Goal: Transaction & Acquisition: Purchase product/service

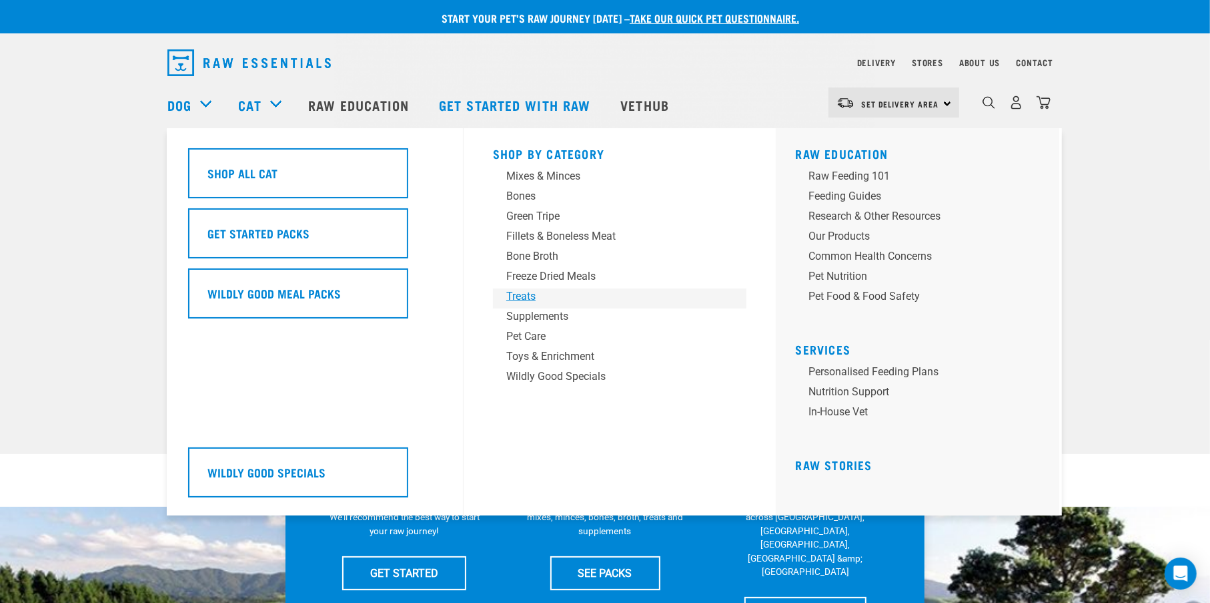
click at [544, 297] on div "Treats" at bounding box center [610, 296] width 208 height 16
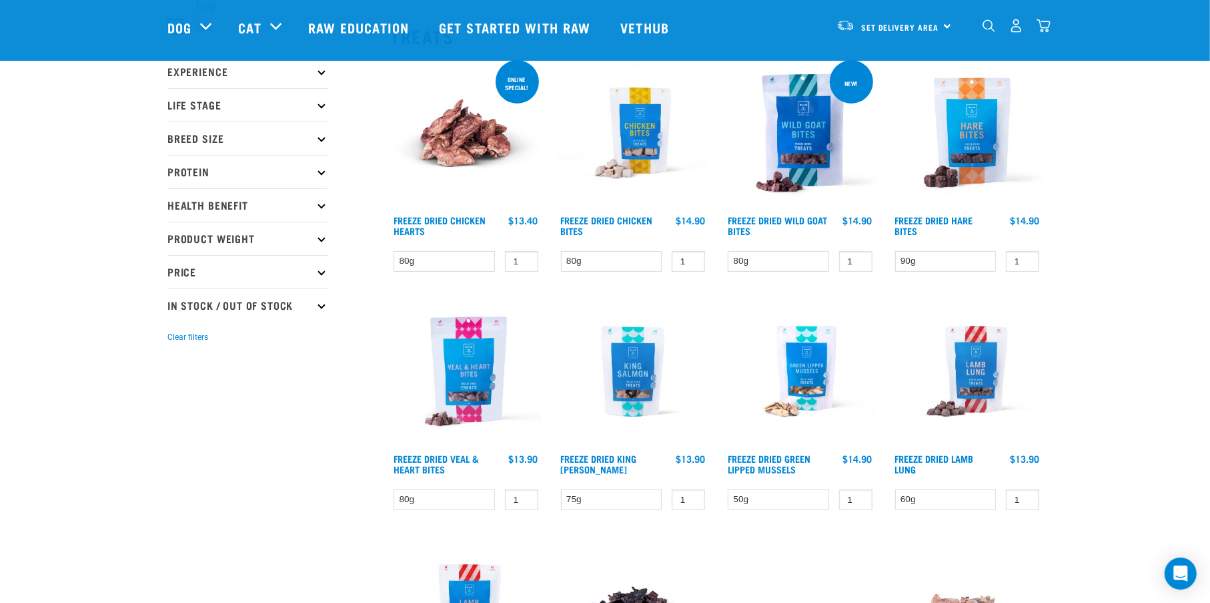
scroll to position [111, 0]
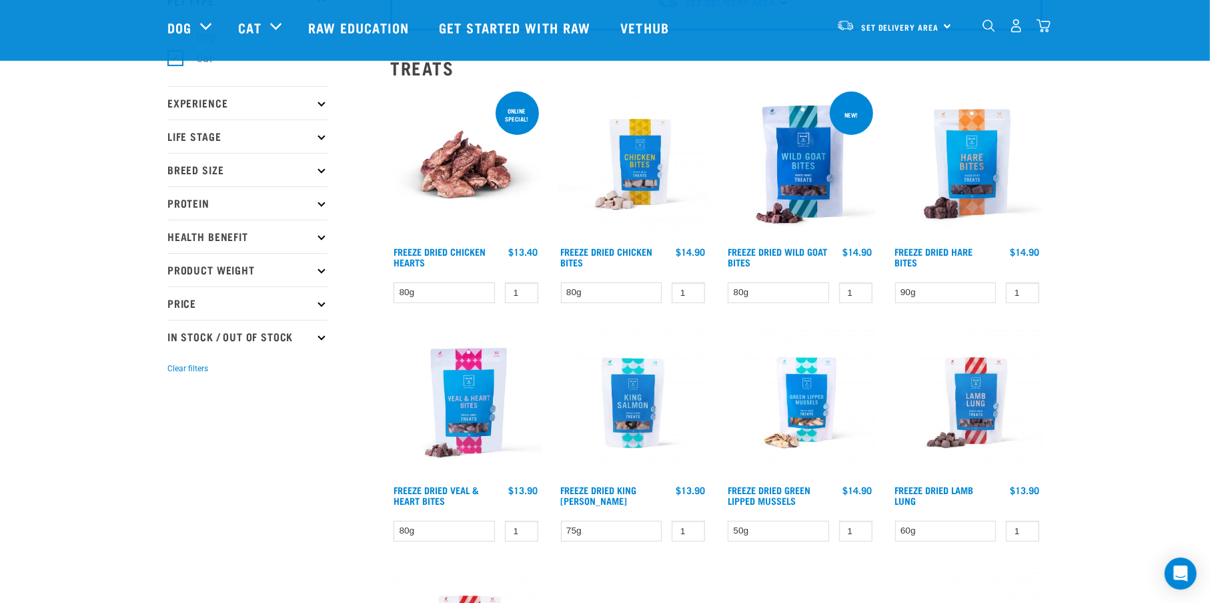
click at [1015, 31] on img "dropdown navigation" at bounding box center [1017, 26] width 14 height 14
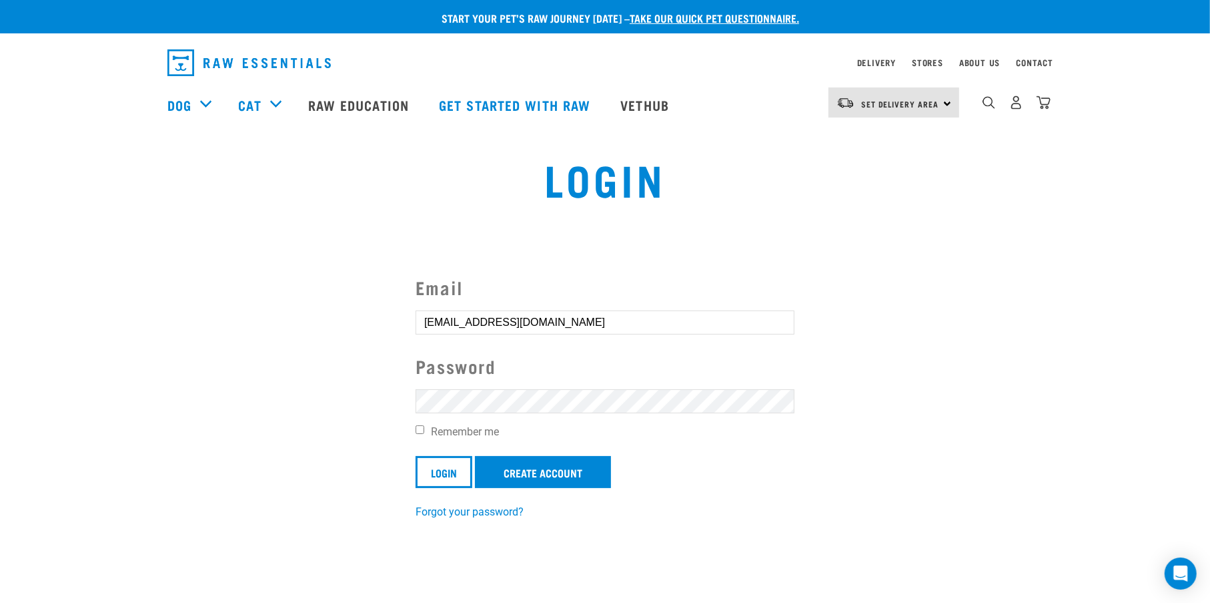
click at [544, 388] on form "Email ginovolante@gmail.com Password Remember me Login Create Account" at bounding box center [605, 381] width 379 height 214
click at [432, 472] on input "Login" at bounding box center [444, 472] width 57 height 32
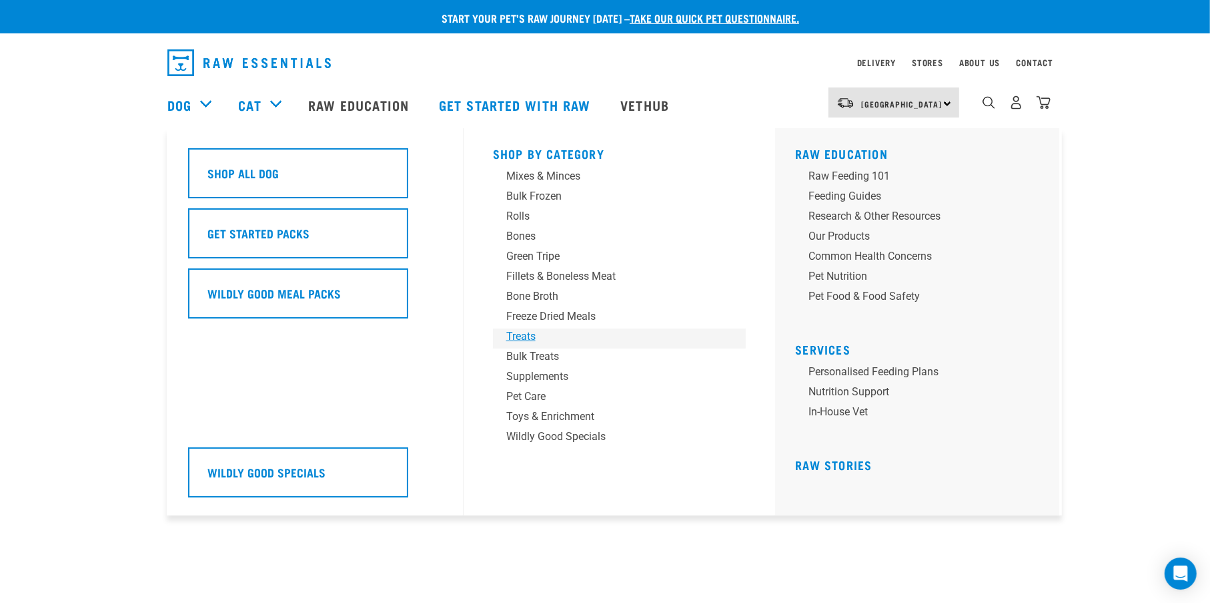
click at [525, 338] on div "Treats" at bounding box center [610, 336] width 208 height 16
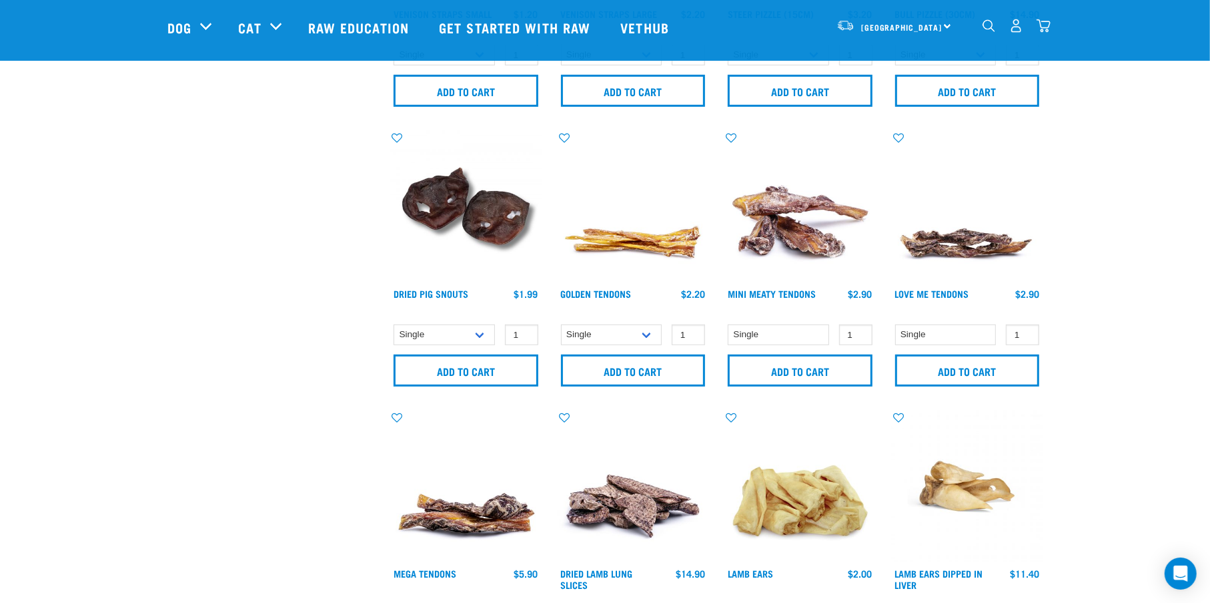
scroll to position [556, 0]
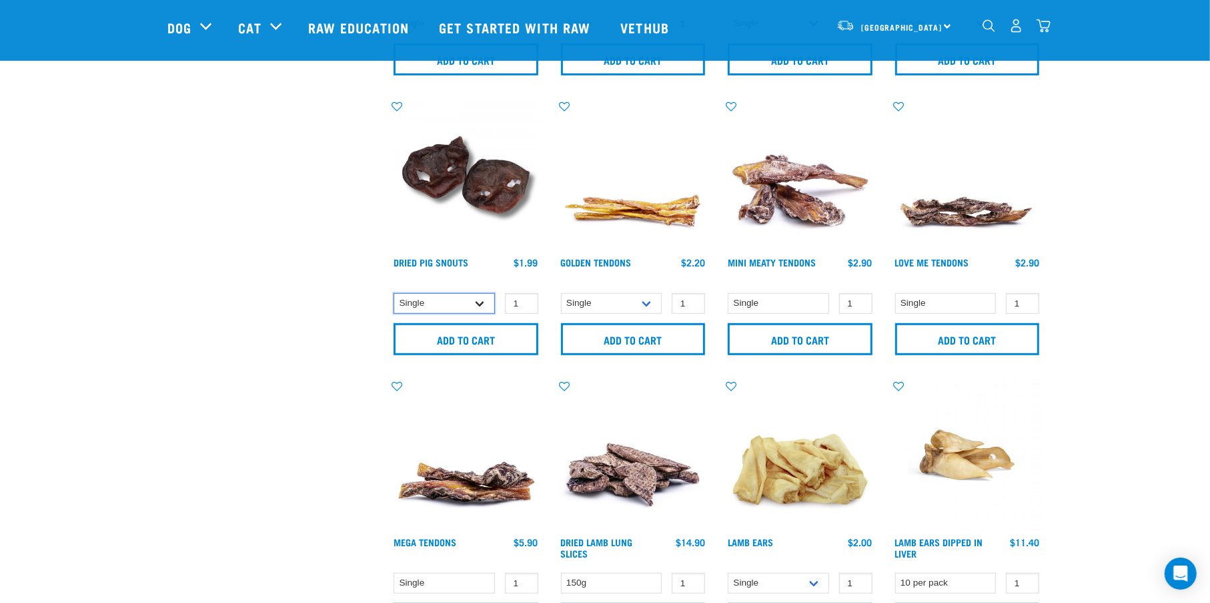
click at [480, 305] on select "Single 10 per pack 25 per pack" at bounding box center [444, 303] width 101 height 21
select select "443097"
click at [394, 293] on select "Single 10 per pack 25 per pack" at bounding box center [444, 303] width 101 height 21
click at [414, 328] on input "Add to cart" at bounding box center [466, 339] width 145 height 32
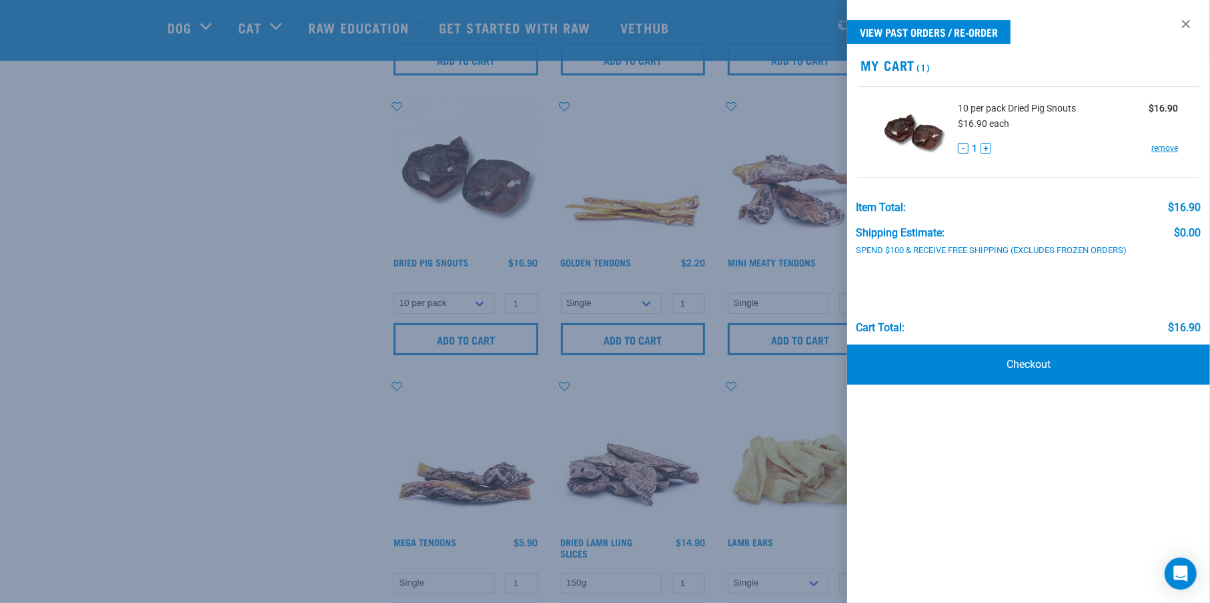
click at [267, 281] on div at bounding box center [605, 301] width 1210 height 603
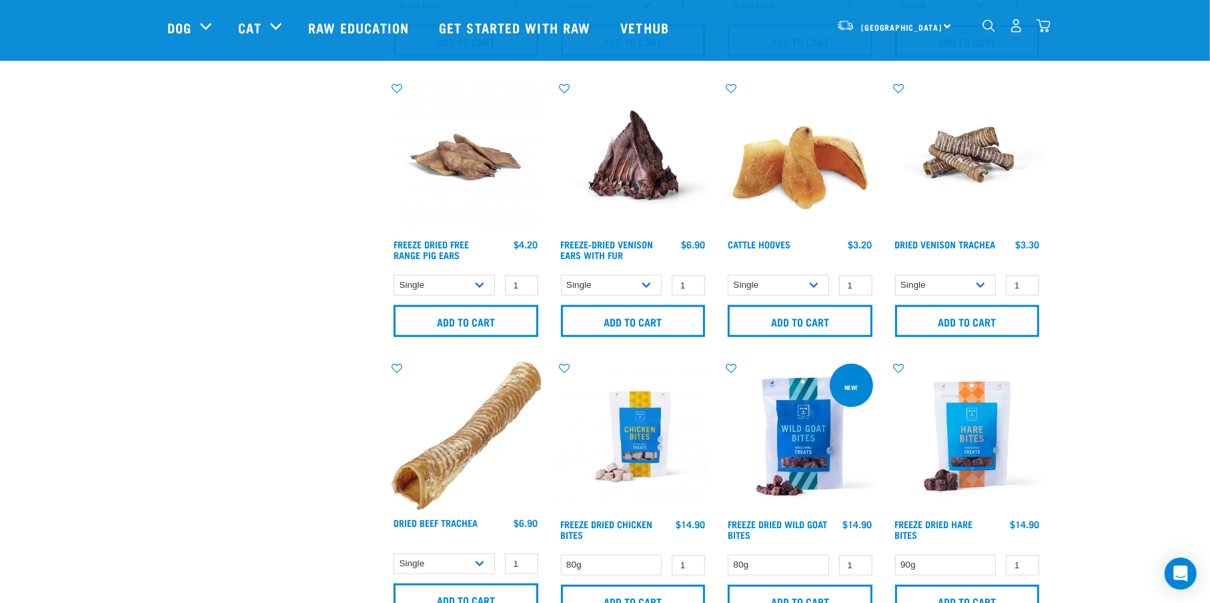
scroll to position [1445, 0]
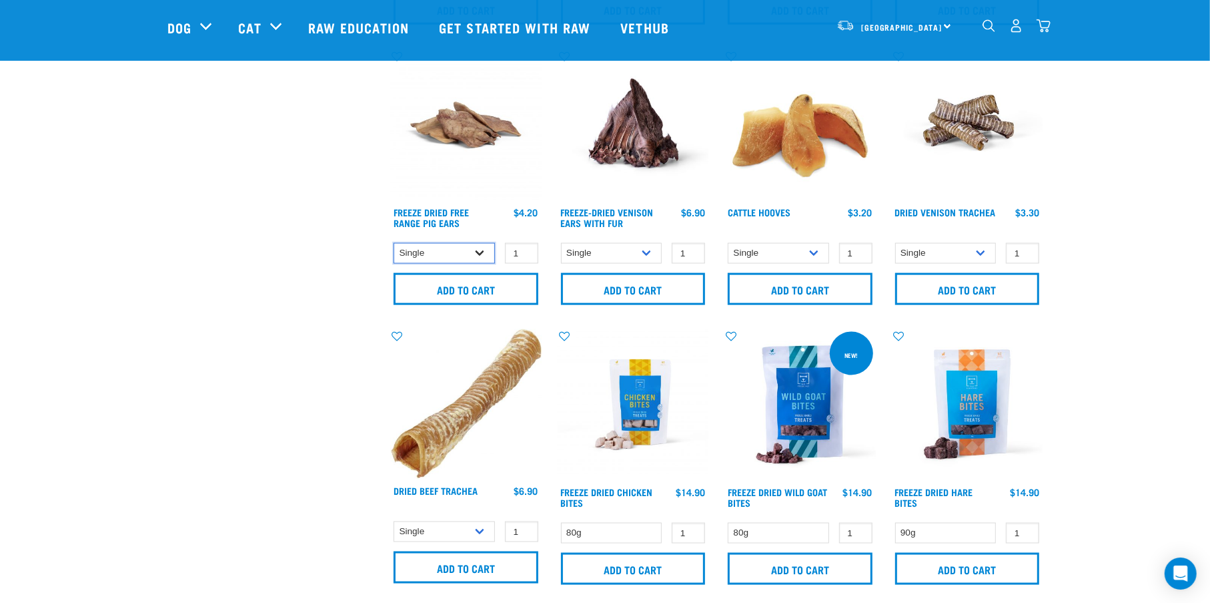
click at [477, 250] on select "Single 10 per pack 25 per pack" at bounding box center [444, 253] width 101 height 21
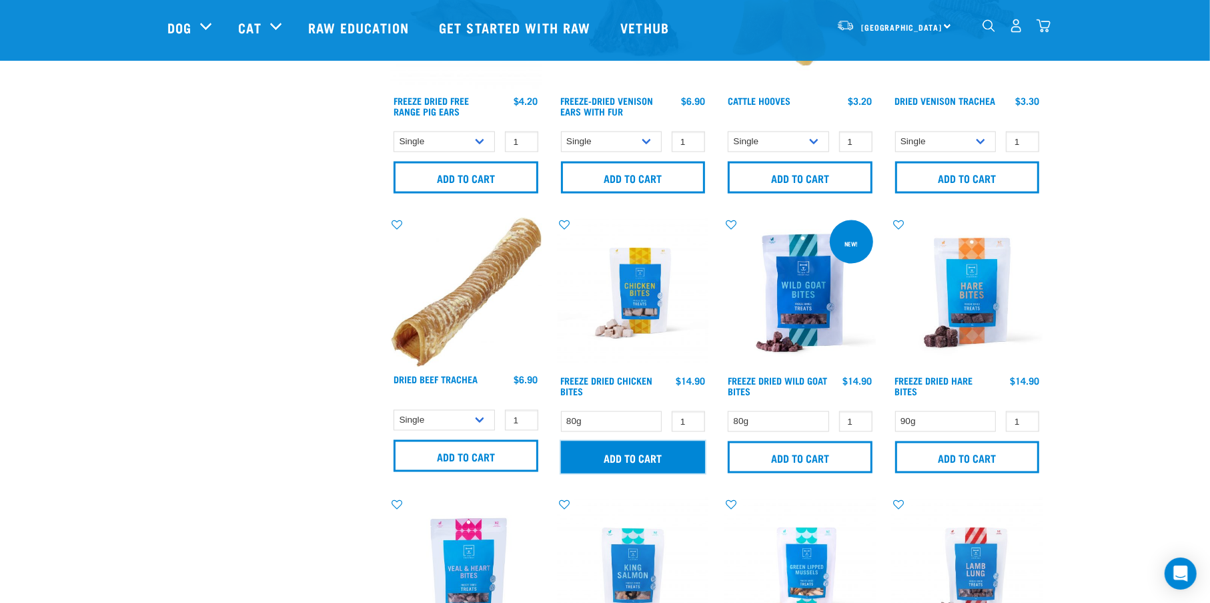
click at [632, 461] on input "Add to cart" at bounding box center [633, 457] width 145 height 32
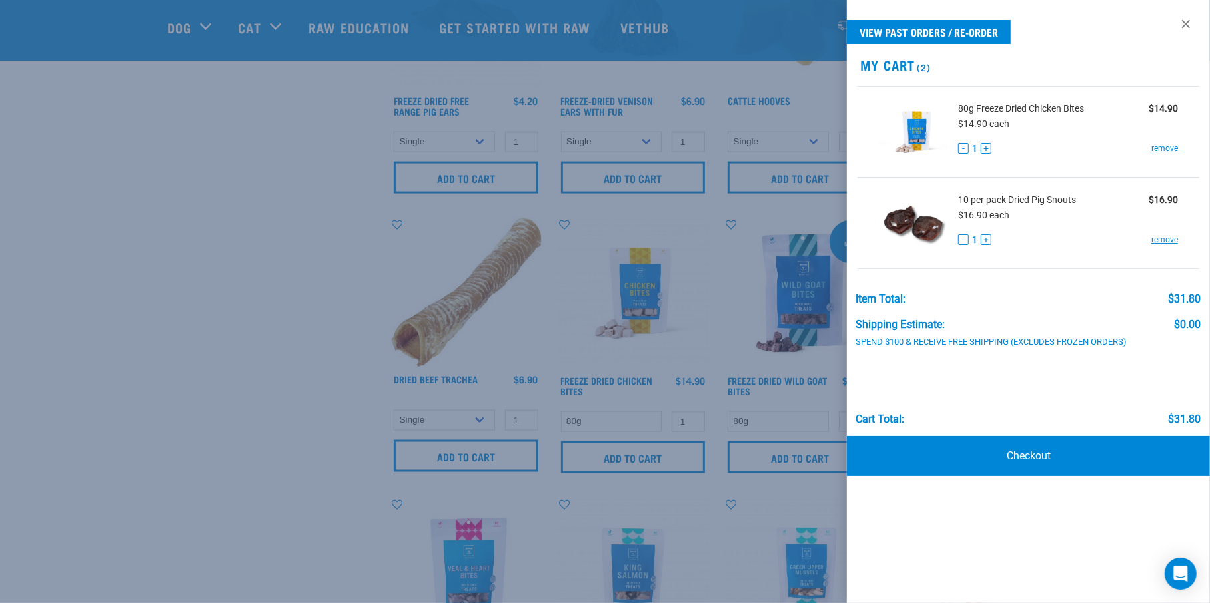
click at [326, 267] on div at bounding box center [605, 301] width 1210 height 603
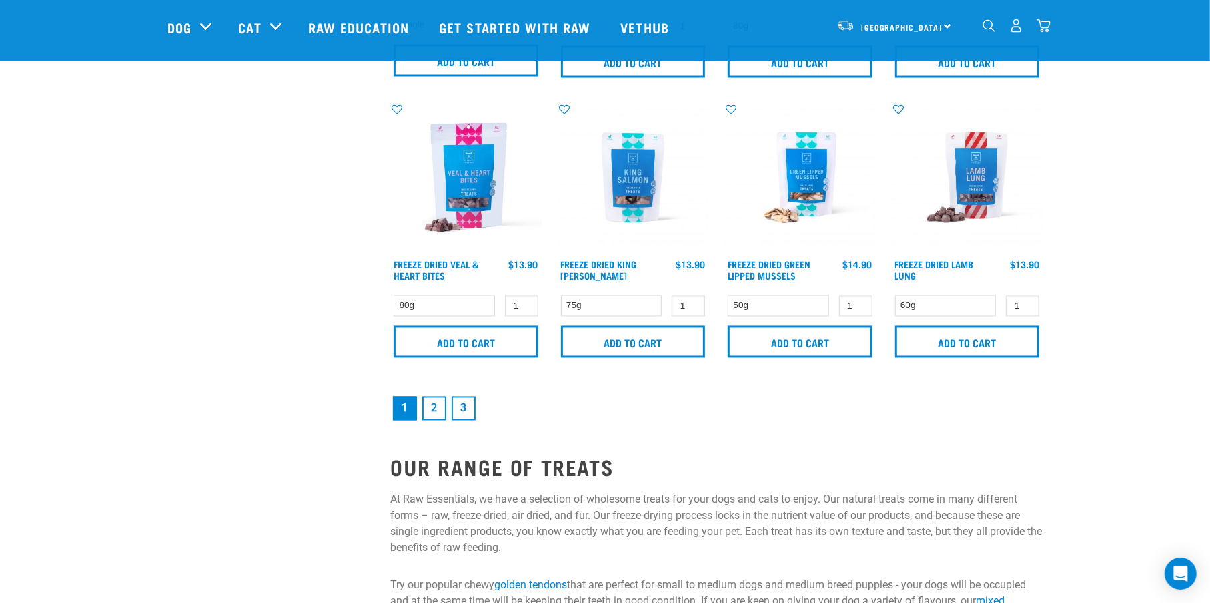
scroll to position [2002, 0]
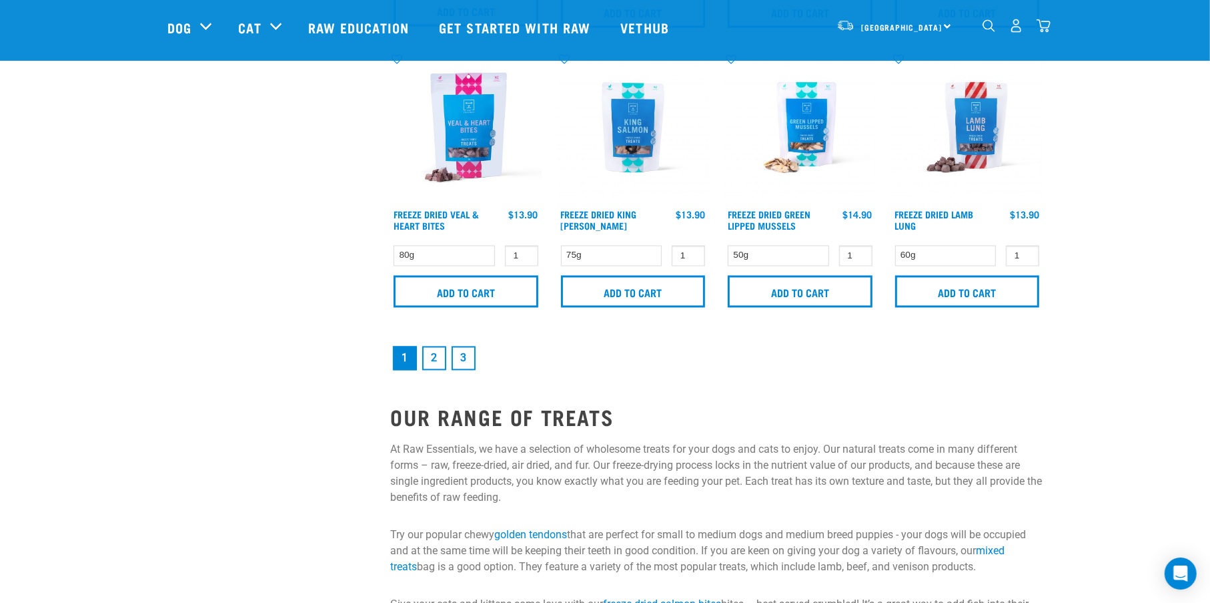
click at [437, 360] on link "2" at bounding box center [434, 358] width 24 height 24
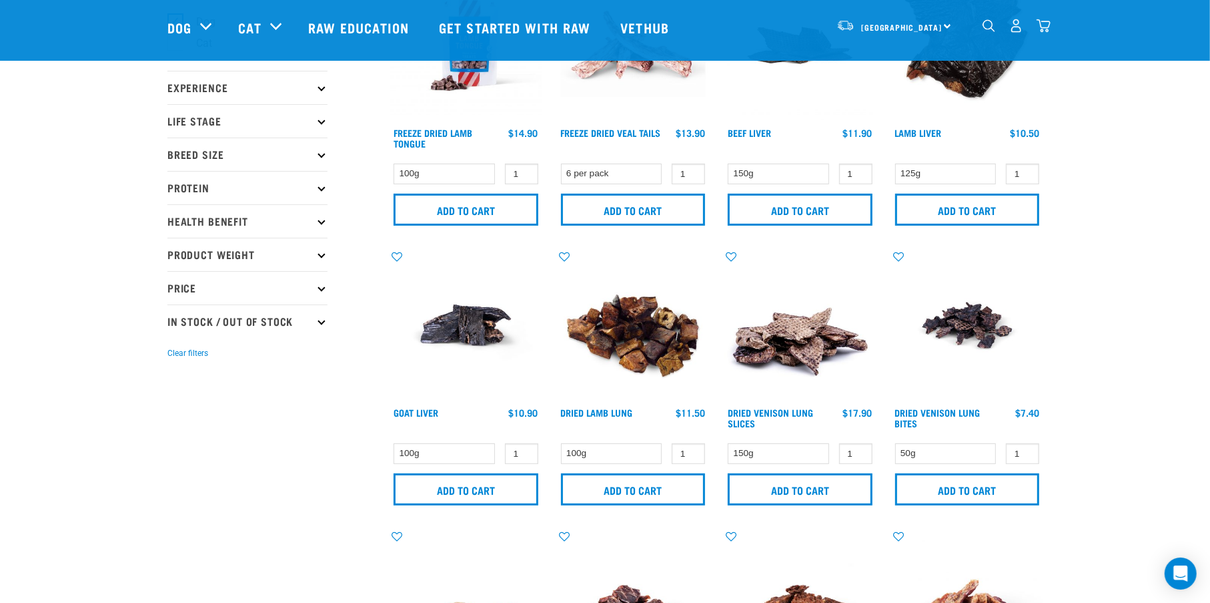
scroll to position [222, 0]
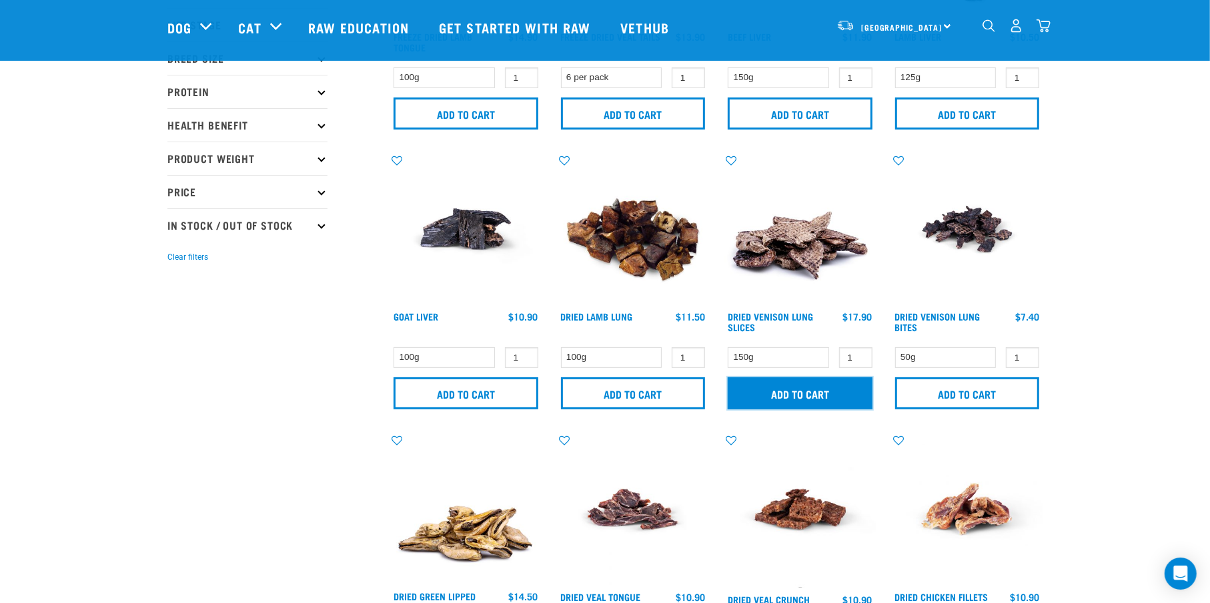
click at [803, 392] on input "Add to cart" at bounding box center [800, 393] width 145 height 32
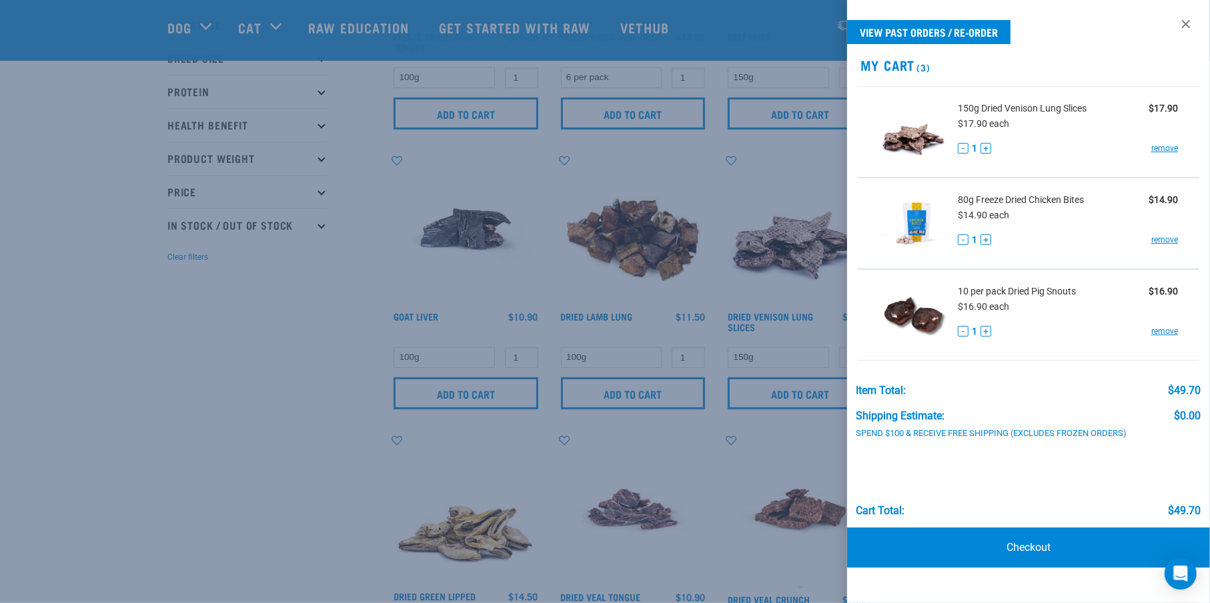
click at [280, 322] on div at bounding box center [605, 301] width 1210 height 603
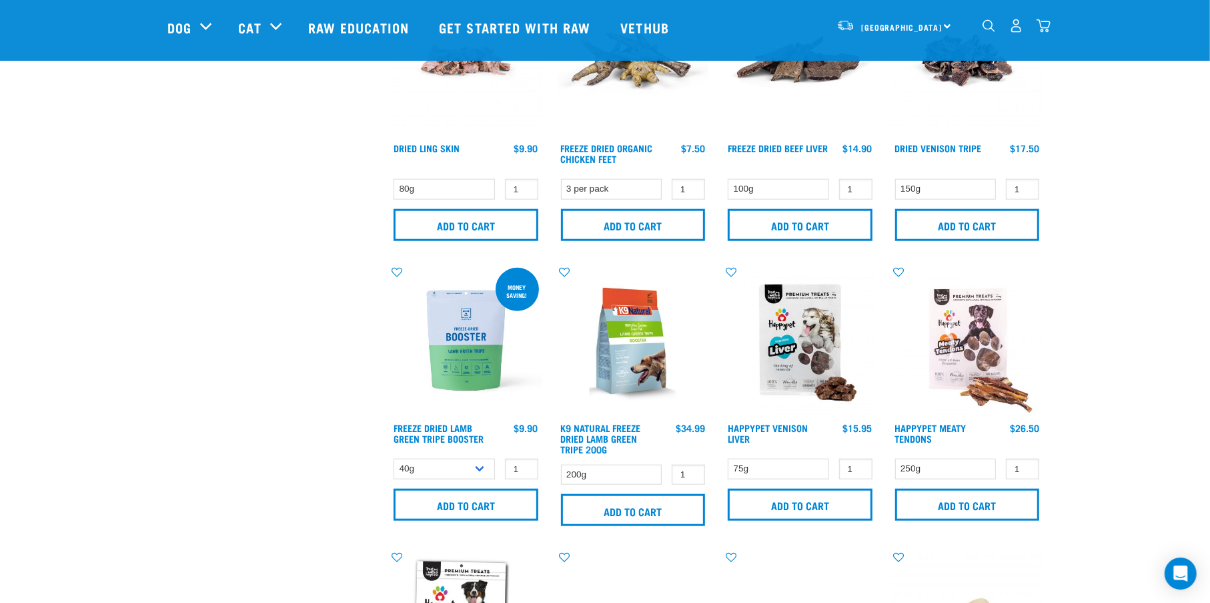
scroll to position [1001, 0]
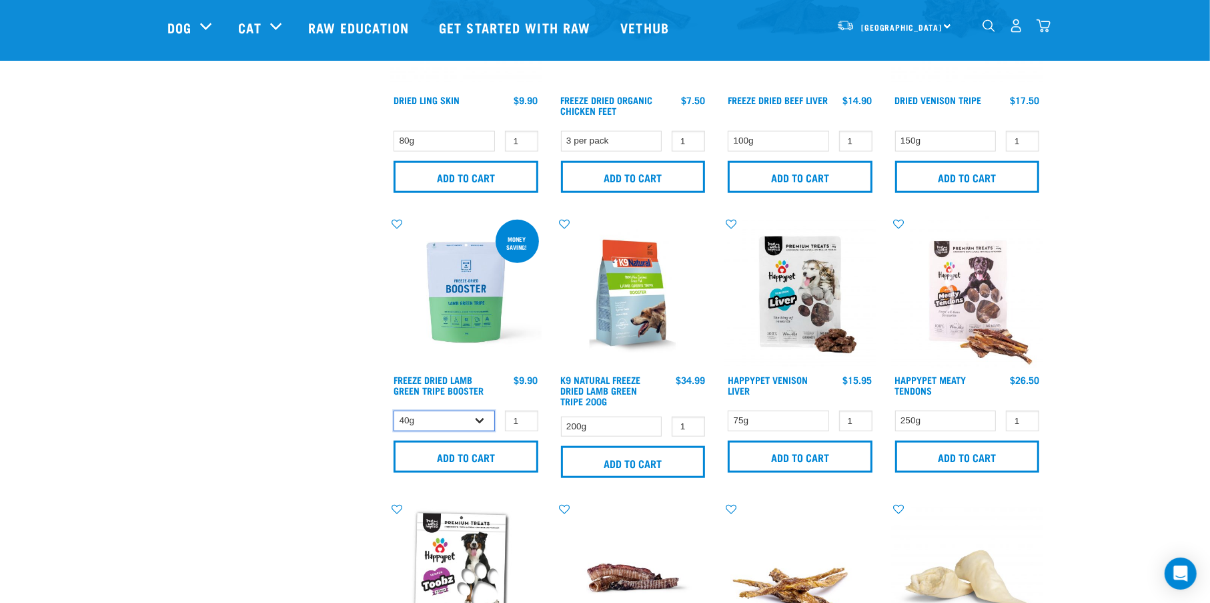
click at [482, 421] on select "40g 200g" at bounding box center [444, 420] width 101 height 21
select select "348055"
click at [394, 410] on select "40g 200g" at bounding box center [444, 420] width 101 height 21
click at [476, 460] on input "Add to cart" at bounding box center [466, 456] width 145 height 32
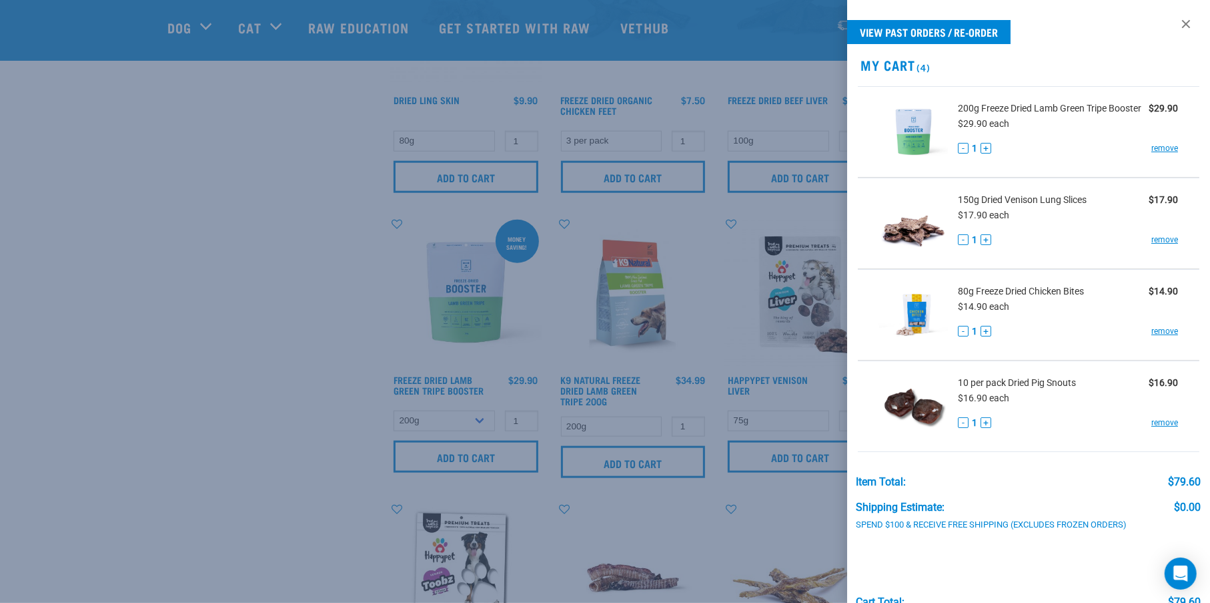
click at [300, 334] on div at bounding box center [605, 301] width 1210 height 603
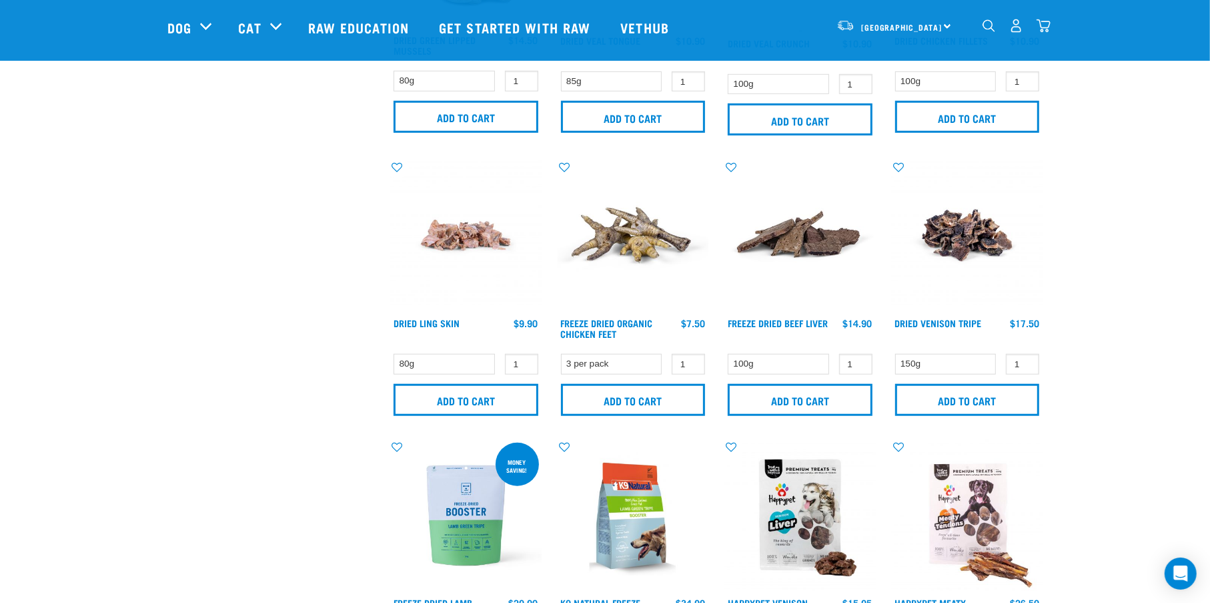
scroll to position [0, 0]
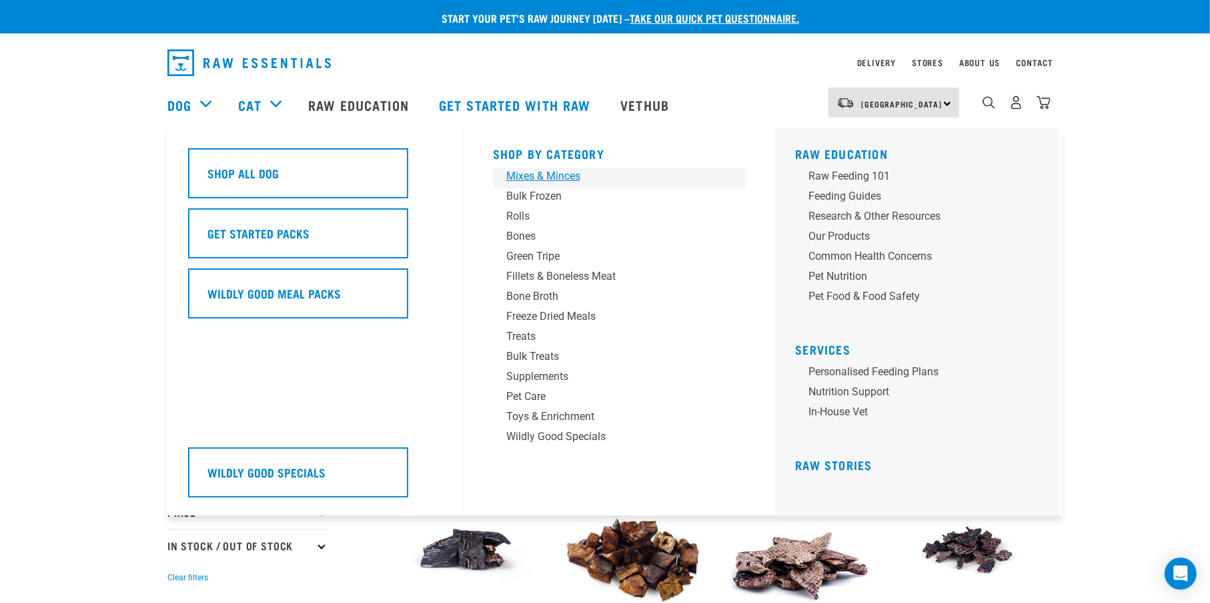
click at [513, 179] on div "Mixes & Minces" at bounding box center [610, 176] width 208 height 16
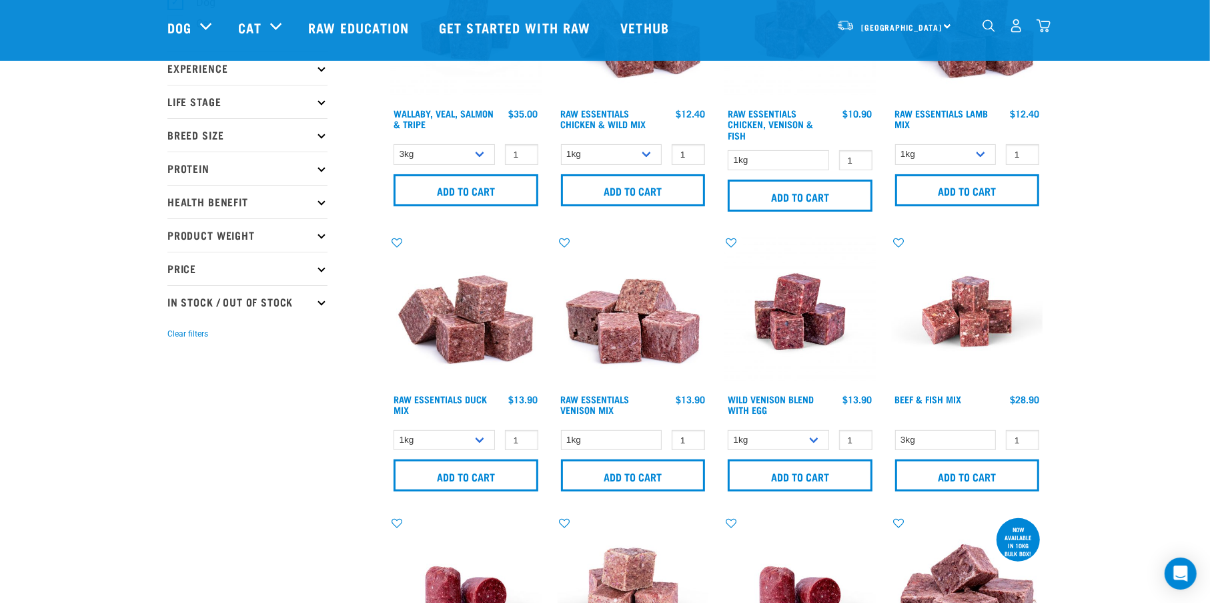
scroll to position [334, 0]
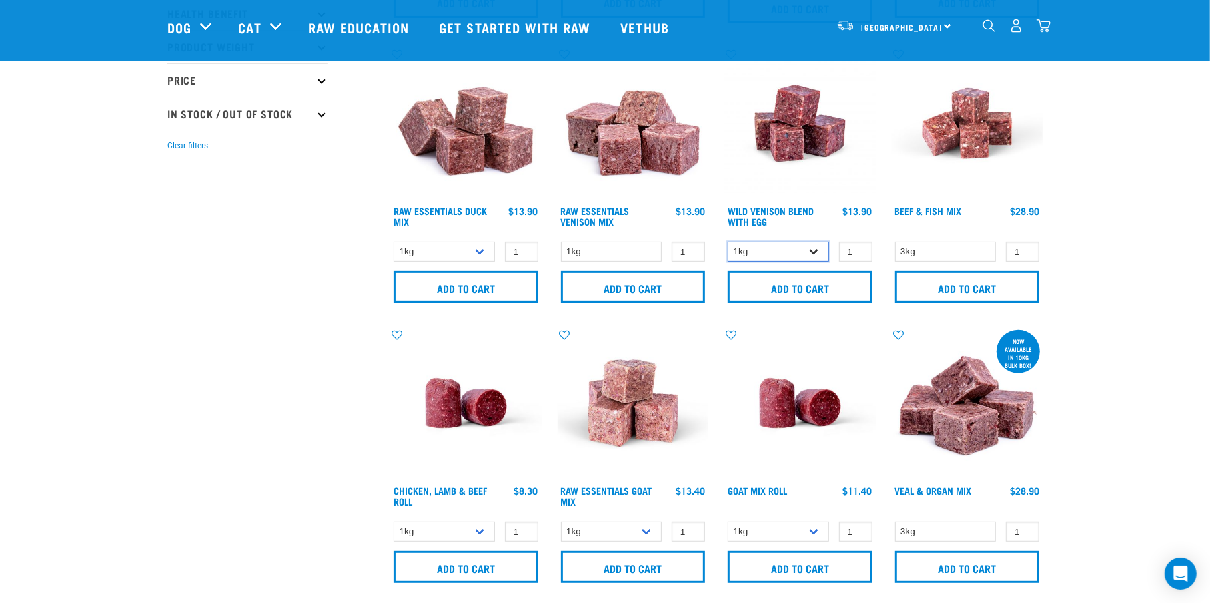
click at [817, 253] on select "1kg 3kg Bulk (10kg)" at bounding box center [778, 252] width 101 height 21
select select "34496"
click at [728, 242] on select "1kg 3kg Bulk (10kg)" at bounding box center [778, 252] width 101 height 21
click at [769, 288] on input "Add to cart" at bounding box center [800, 287] width 145 height 32
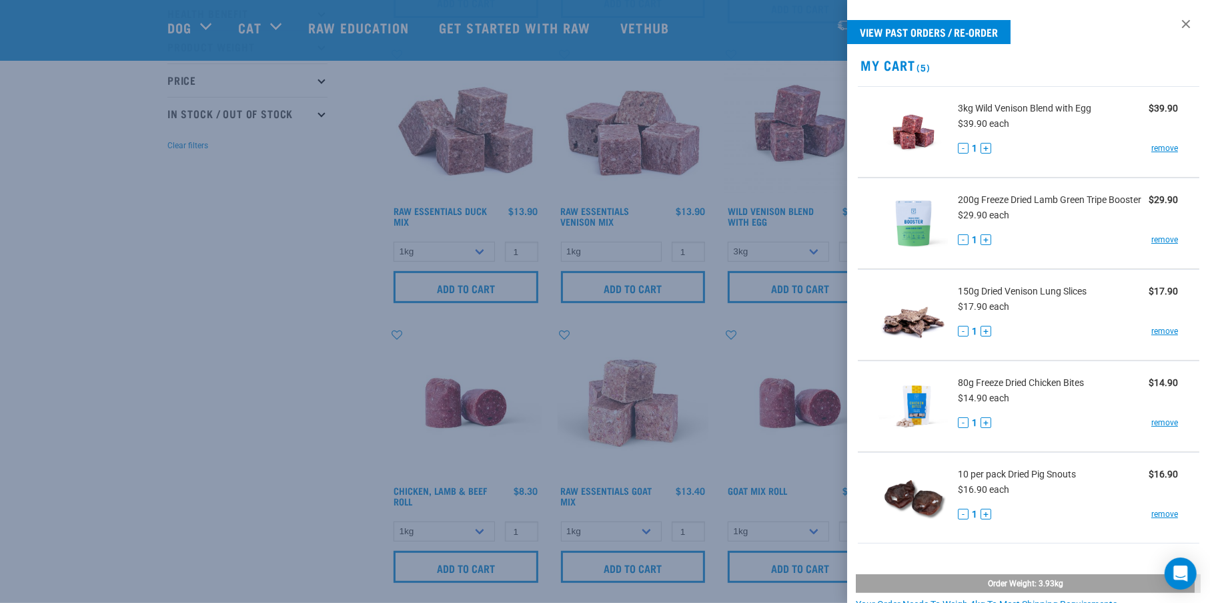
click at [779, 157] on div at bounding box center [605, 301] width 1210 height 603
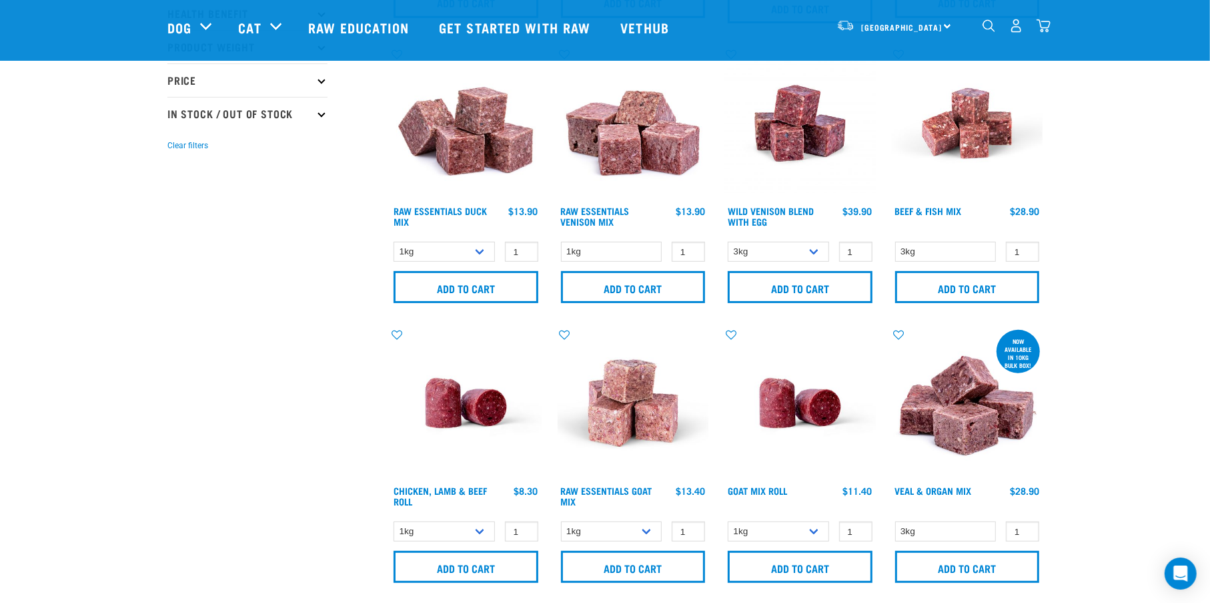
click at [779, 157] on img at bounding box center [800, 122] width 151 height 151
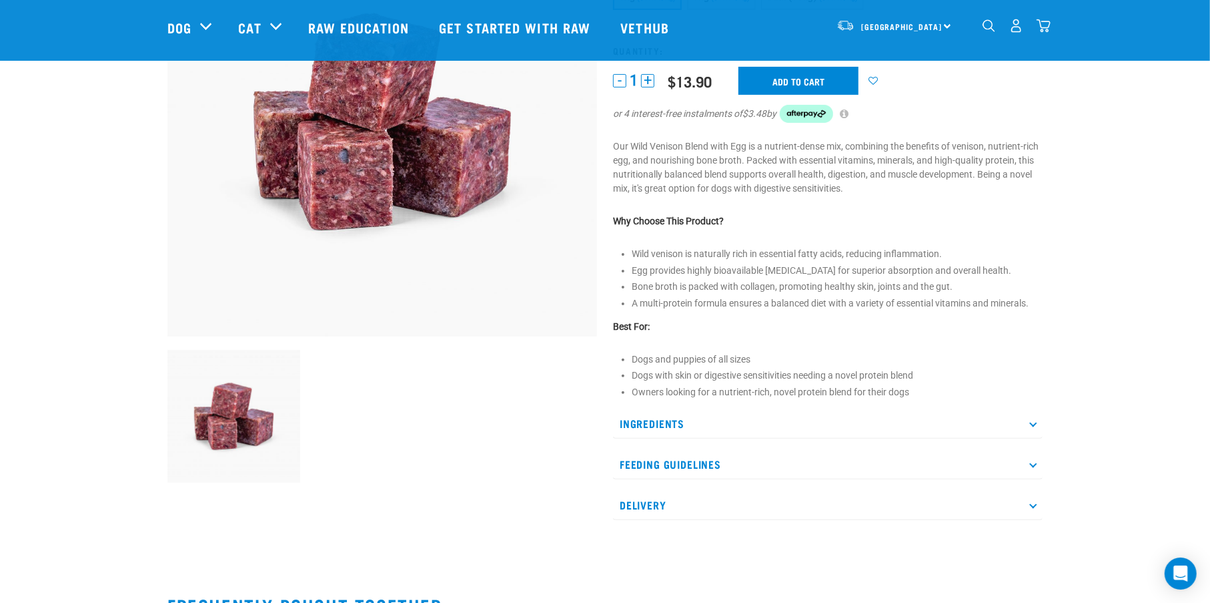
scroll to position [222, 0]
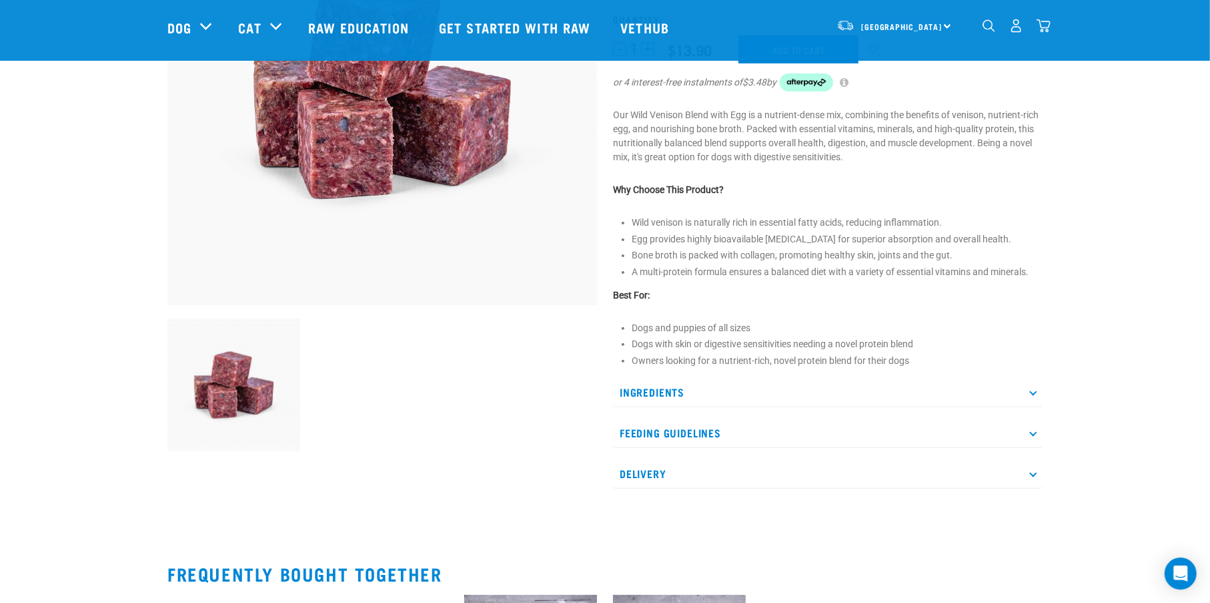
click at [1028, 392] on p "Ingredients" at bounding box center [828, 392] width 430 height 30
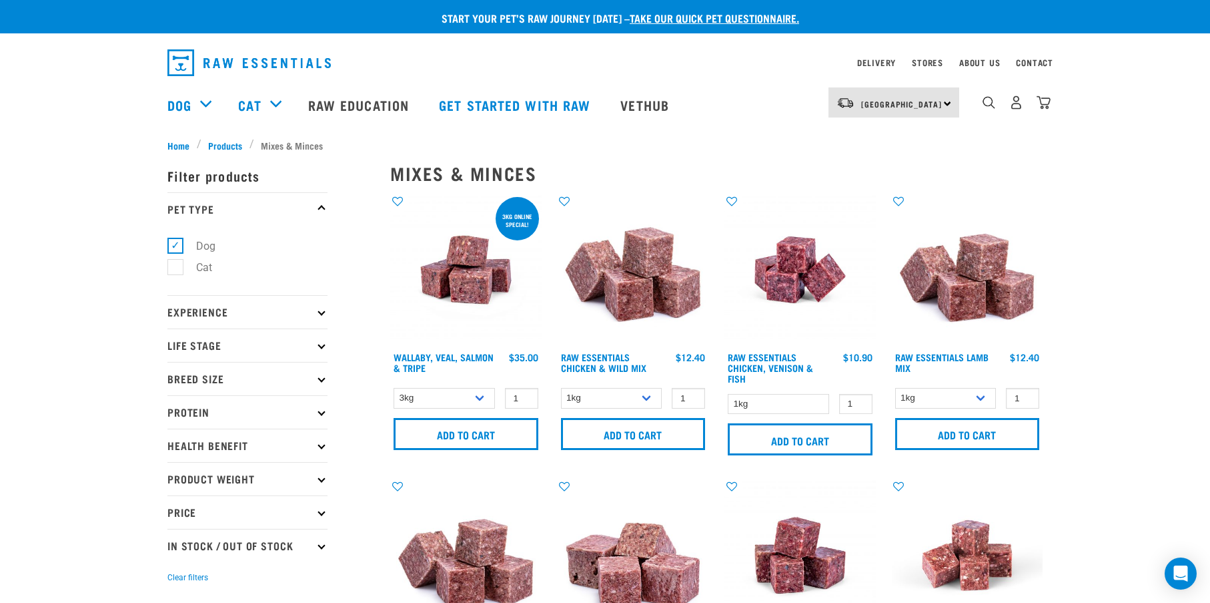
select select "34496"
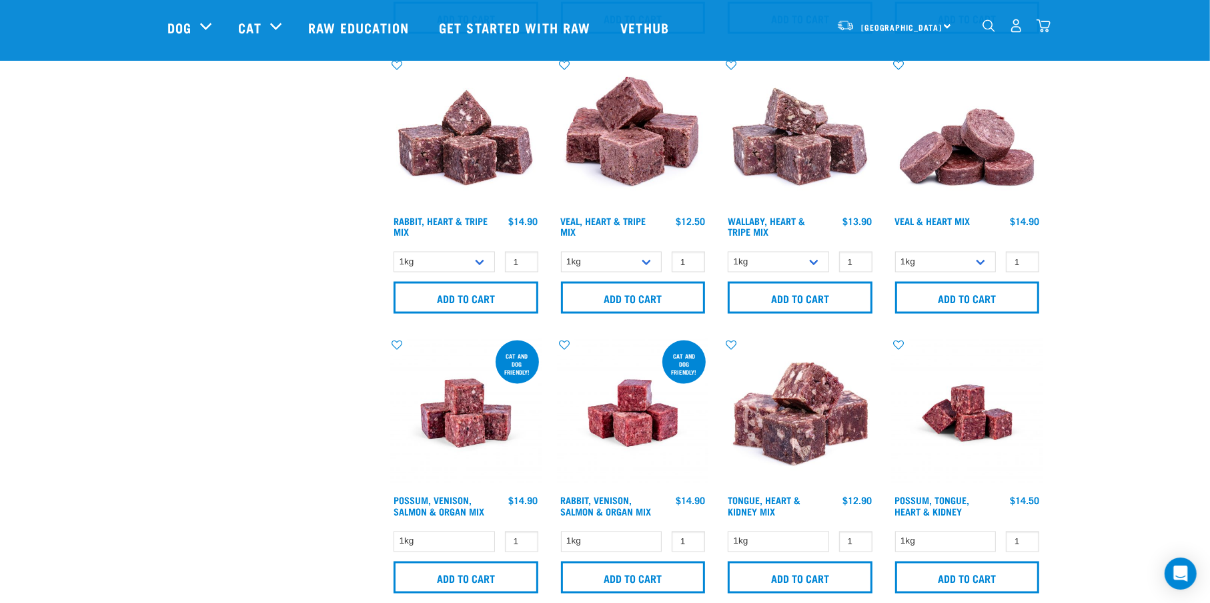
scroll to position [1867, 0]
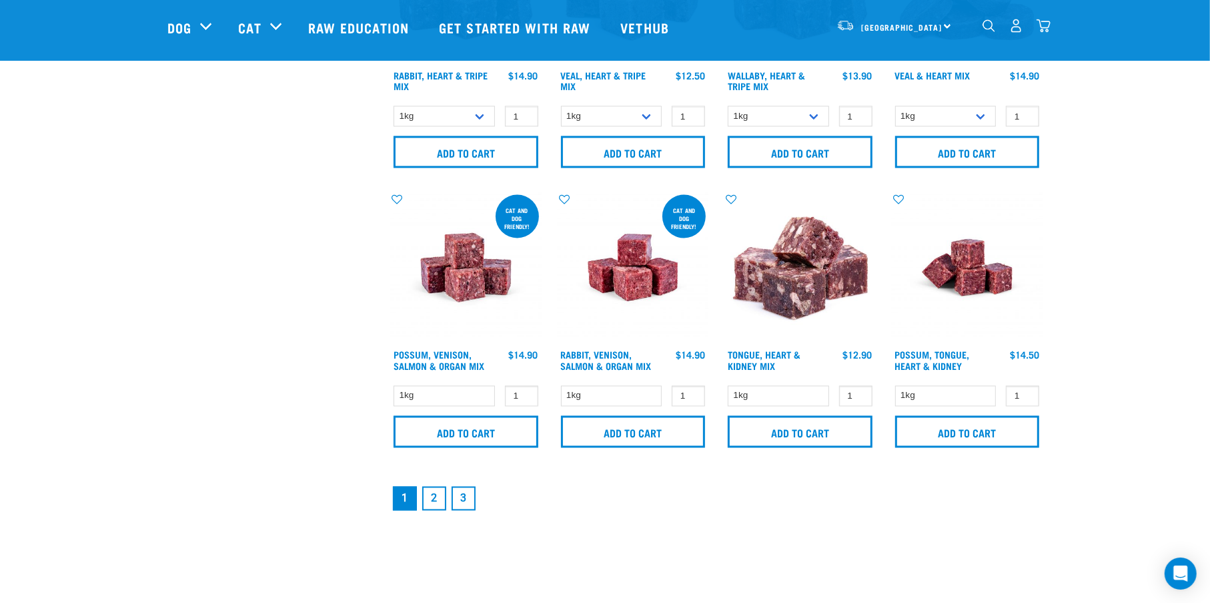
click at [427, 500] on link "2" at bounding box center [434, 498] width 24 height 24
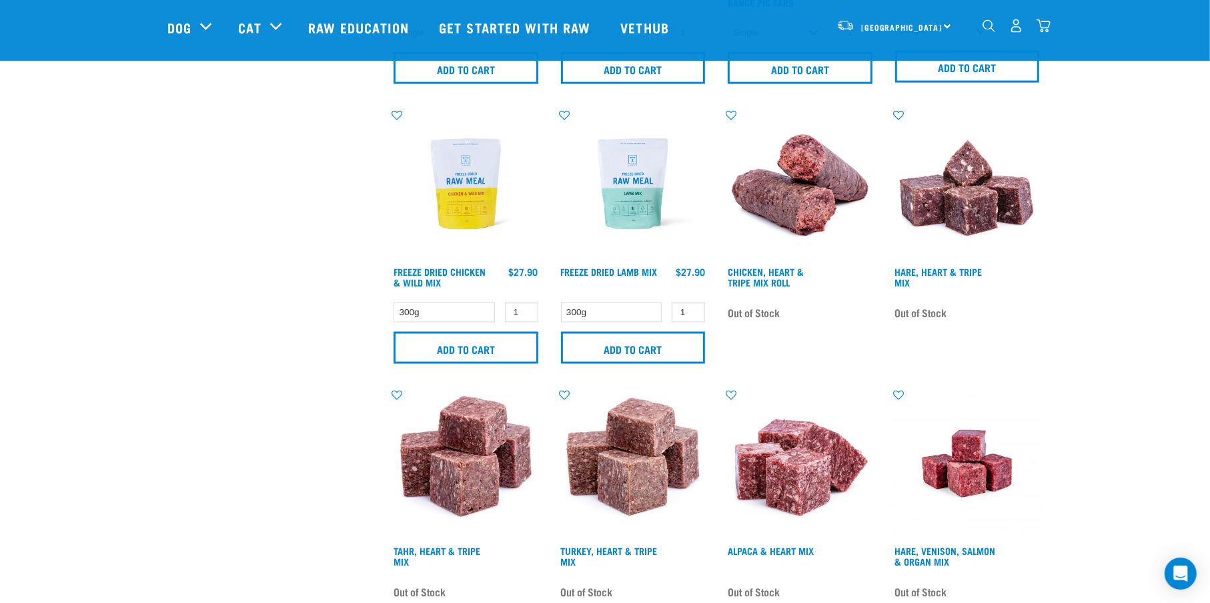
scroll to position [1779, 0]
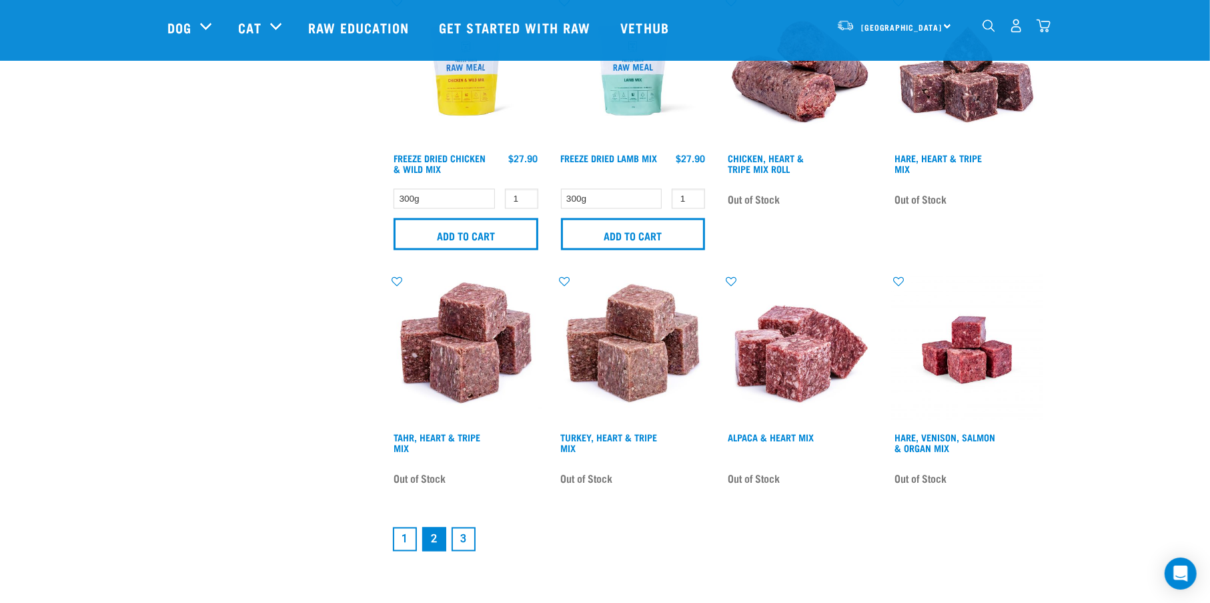
click at [405, 544] on link "1" at bounding box center [405, 539] width 24 height 24
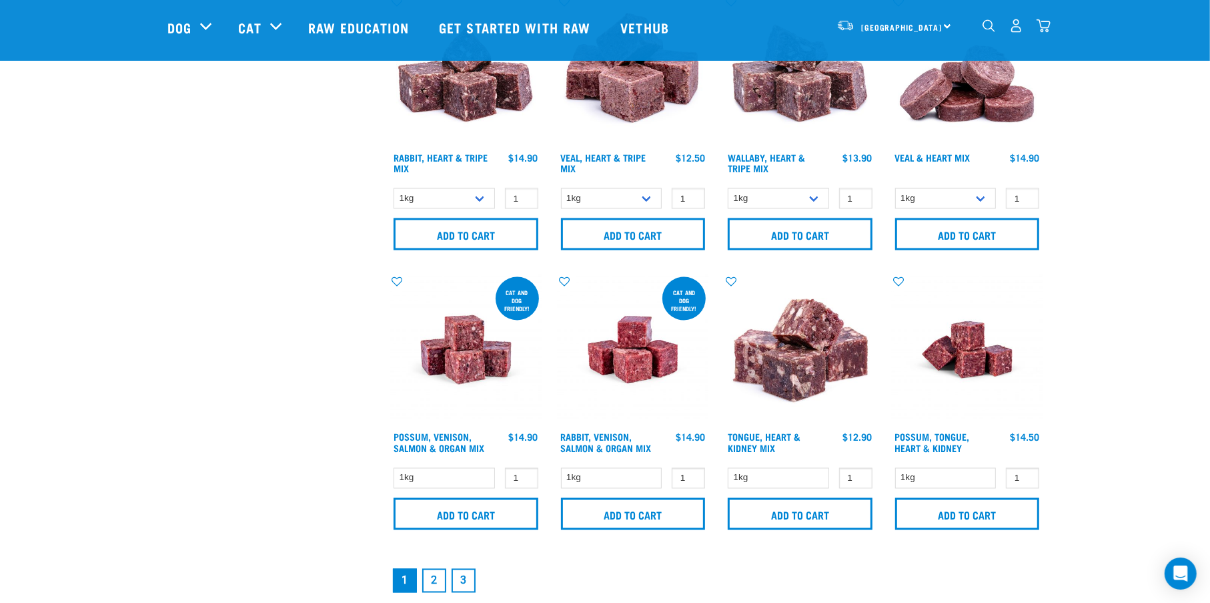
scroll to position [1890, 0]
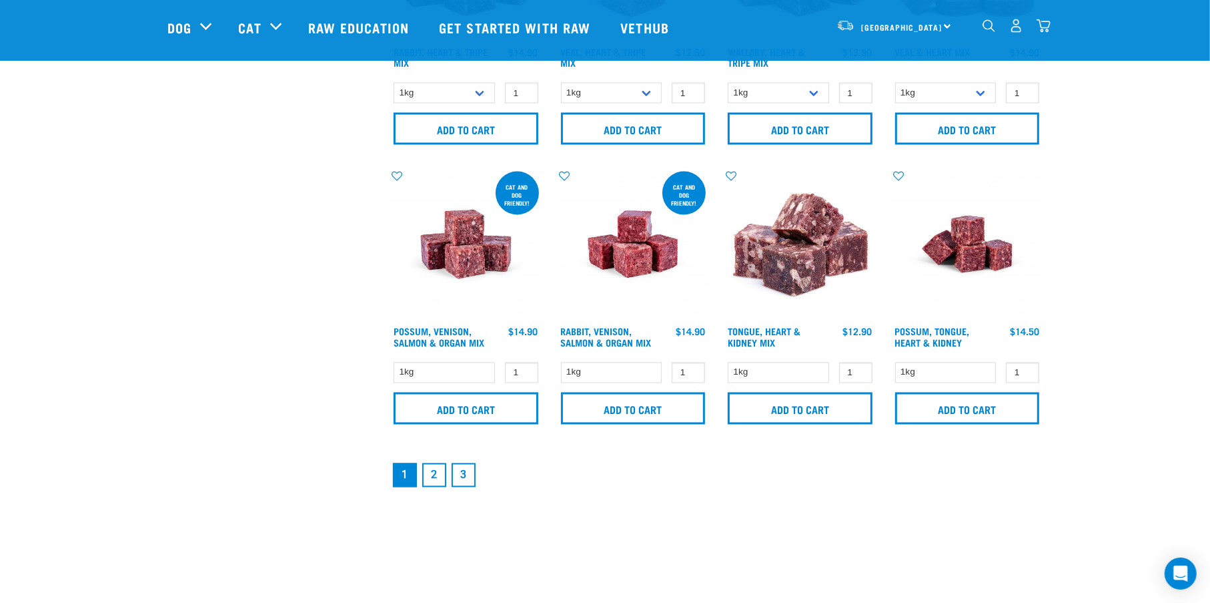
click at [431, 482] on link "2" at bounding box center [434, 475] width 24 height 24
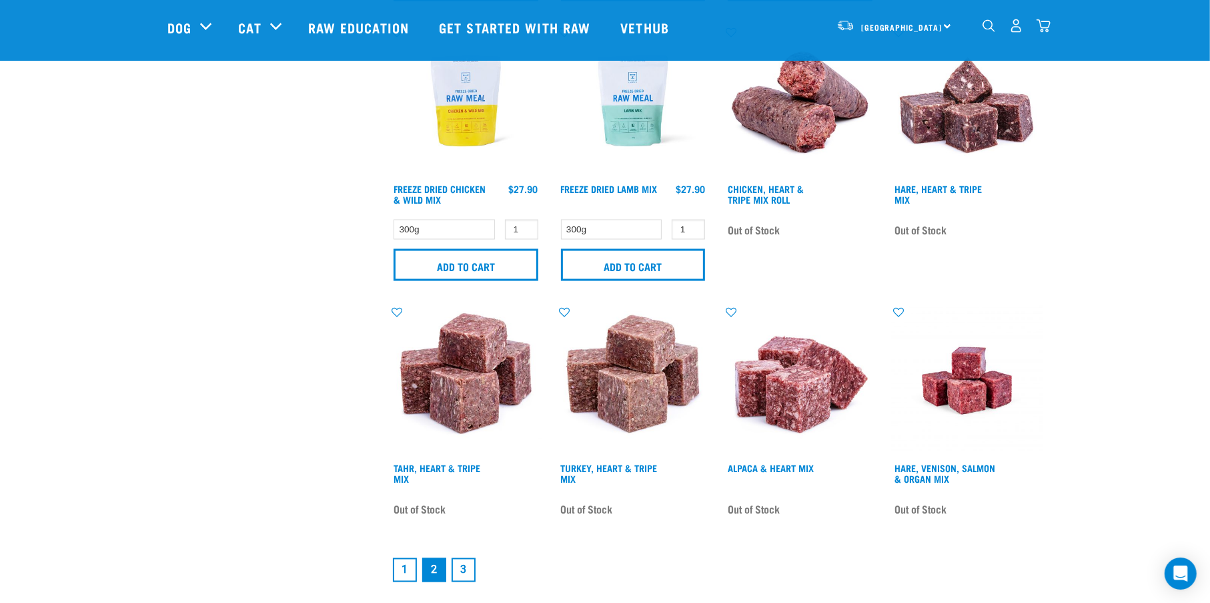
scroll to position [1779, 0]
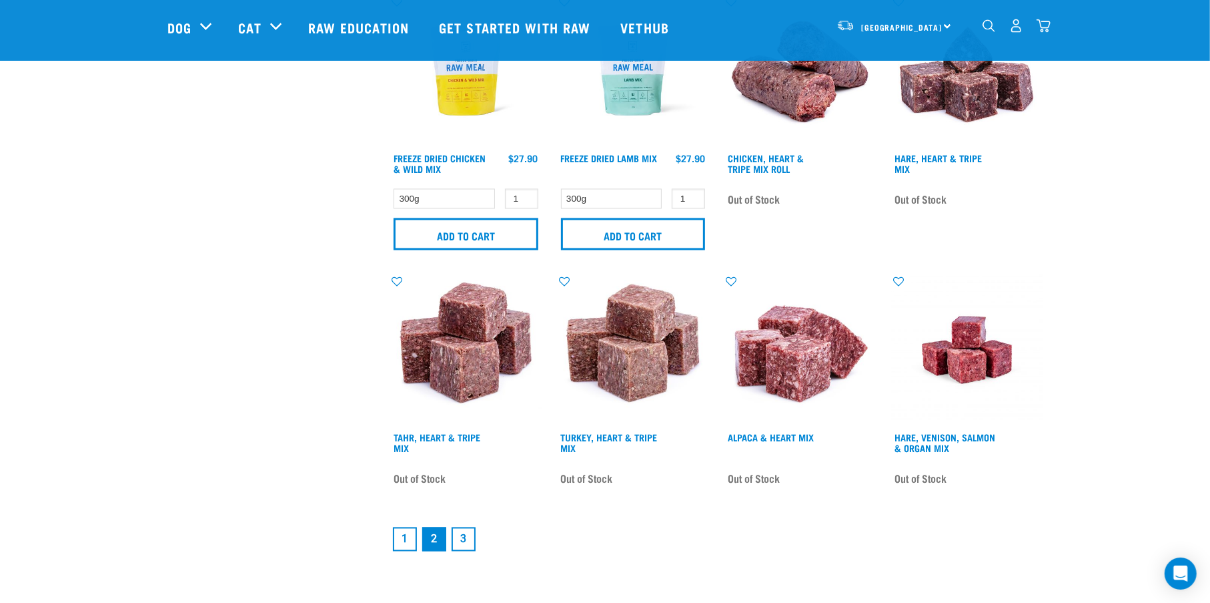
click at [464, 539] on link "3" at bounding box center [464, 539] width 24 height 24
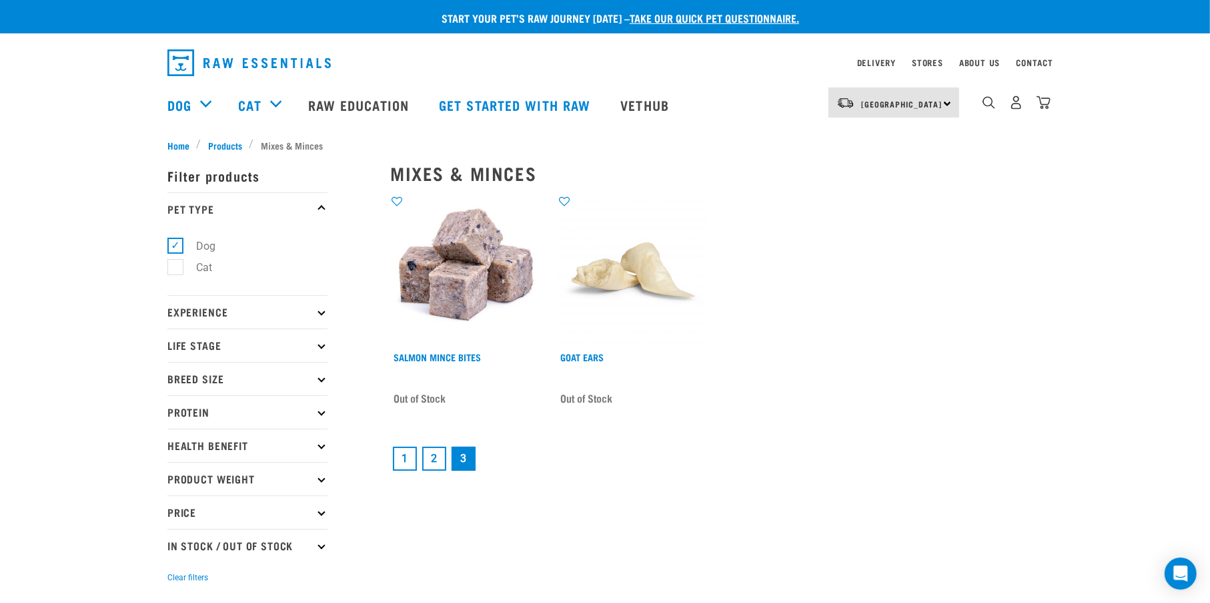
click at [396, 461] on link "1" at bounding box center [405, 458] width 24 height 24
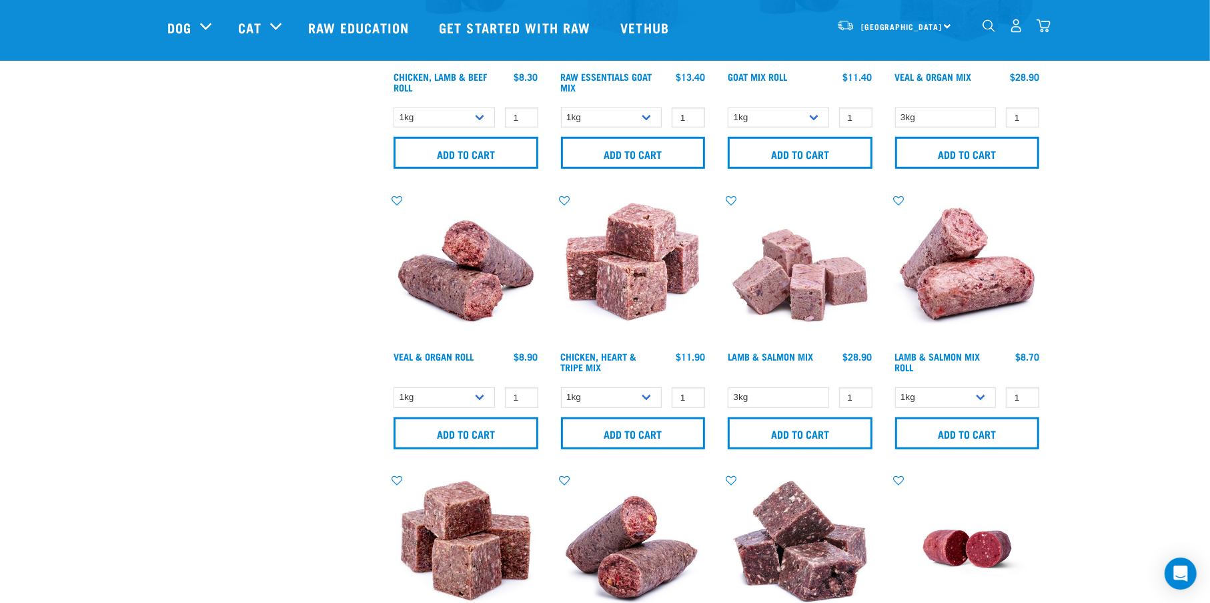
scroll to position [778, 0]
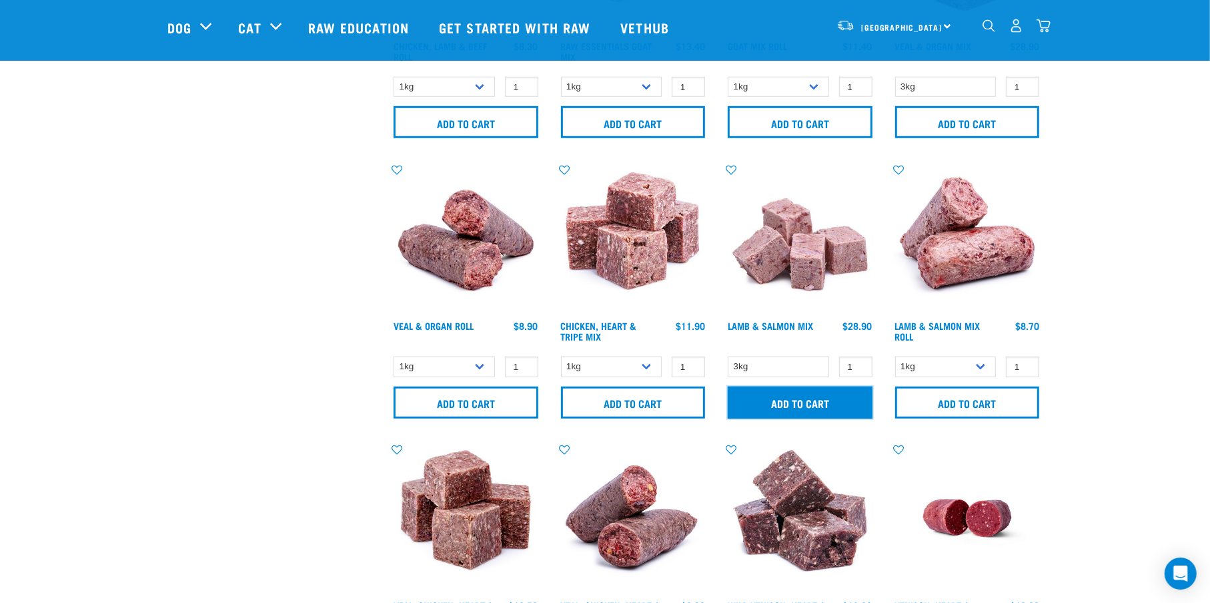
click at [810, 400] on input "Add to cart" at bounding box center [800, 402] width 145 height 32
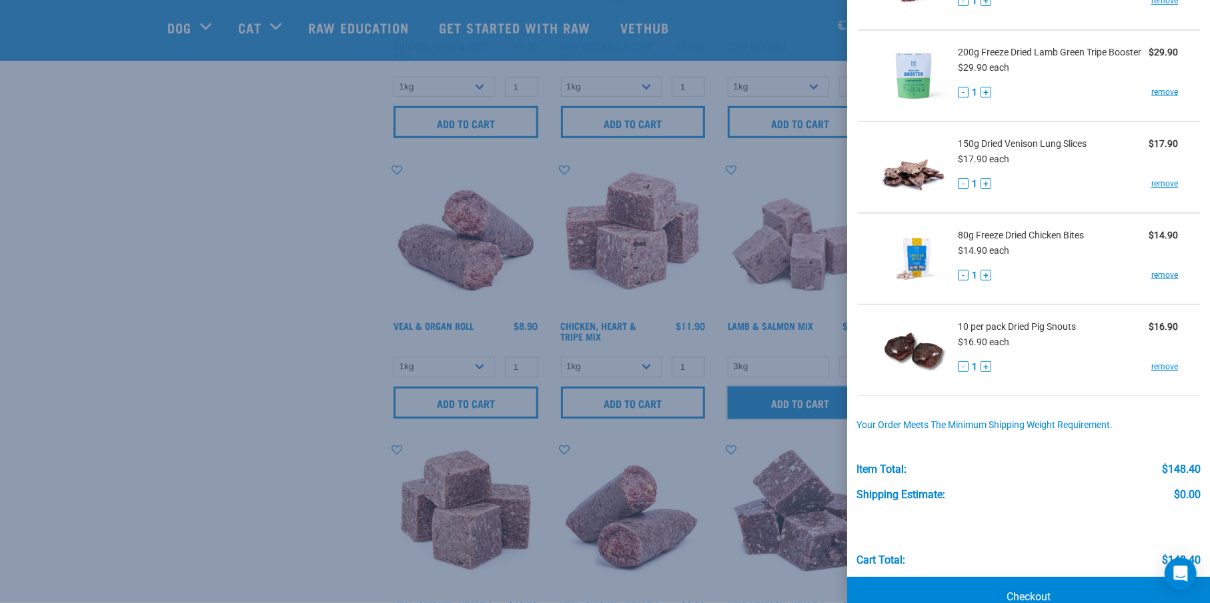
scroll to position [274, 0]
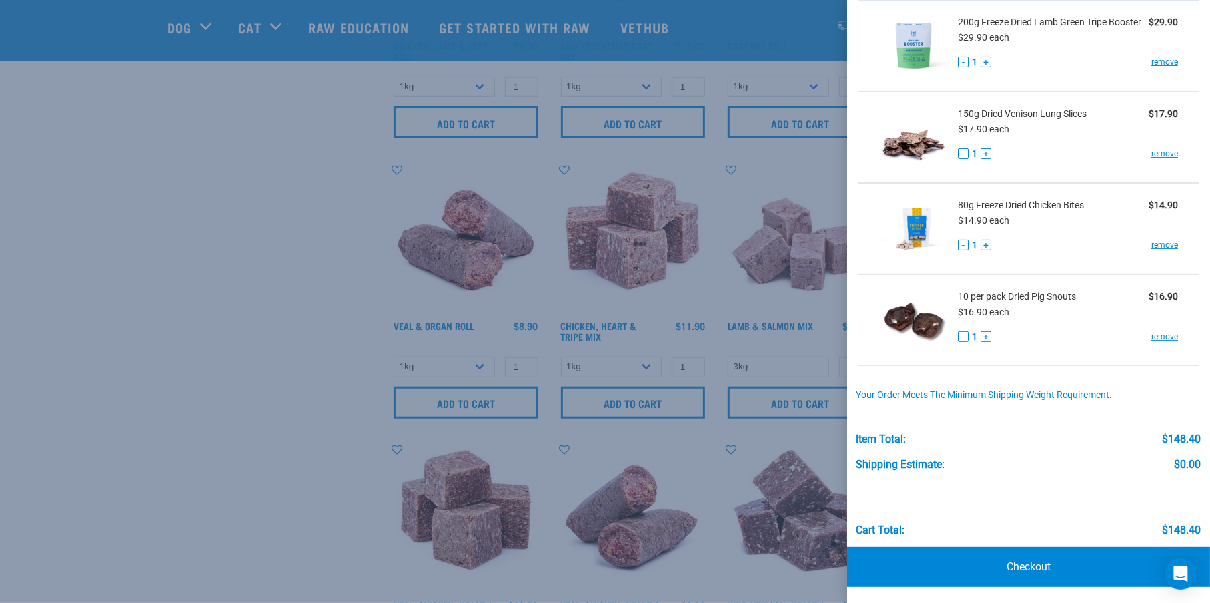
click at [163, 372] on div at bounding box center [605, 301] width 1210 height 603
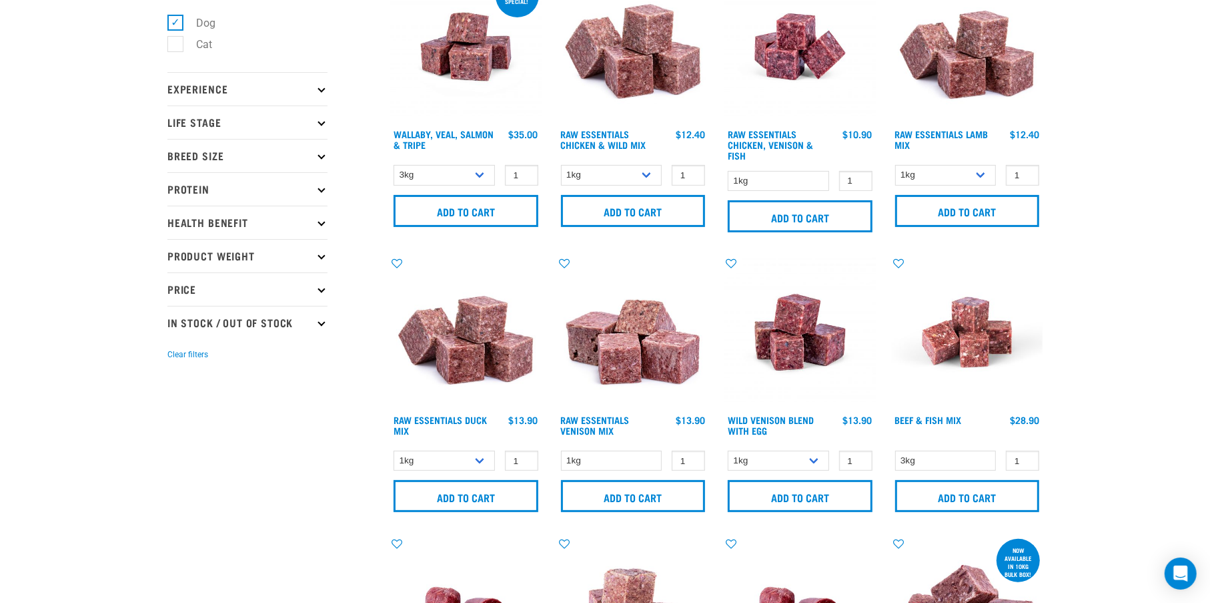
scroll to position [0, 0]
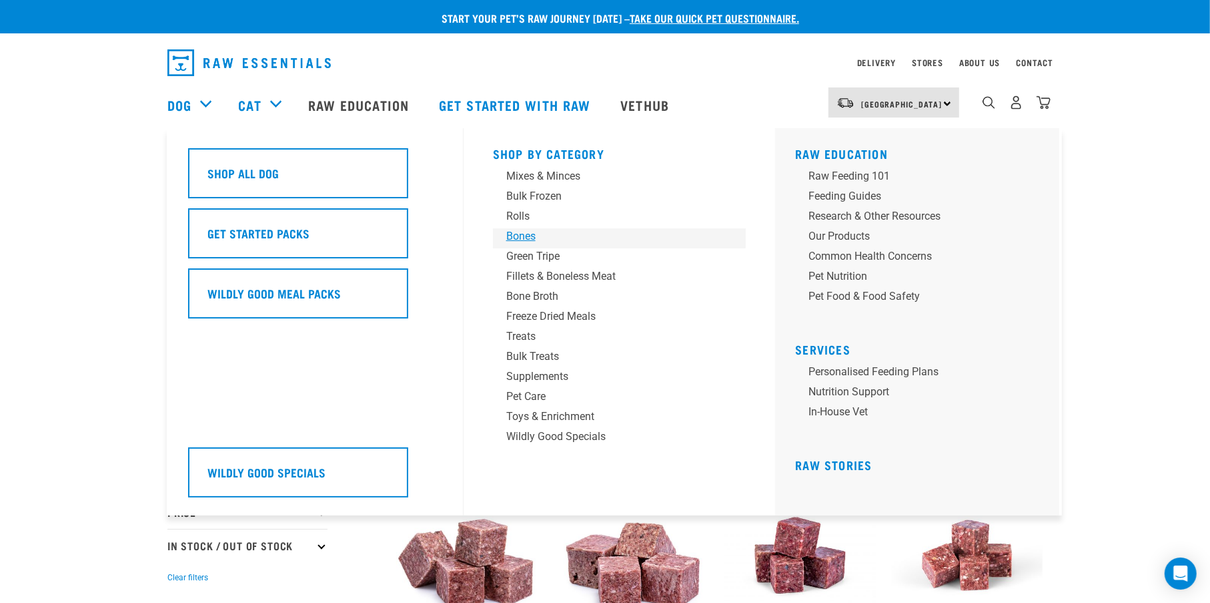
click at [523, 238] on div "Bones" at bounding box center [610, 236] width 208 height 16
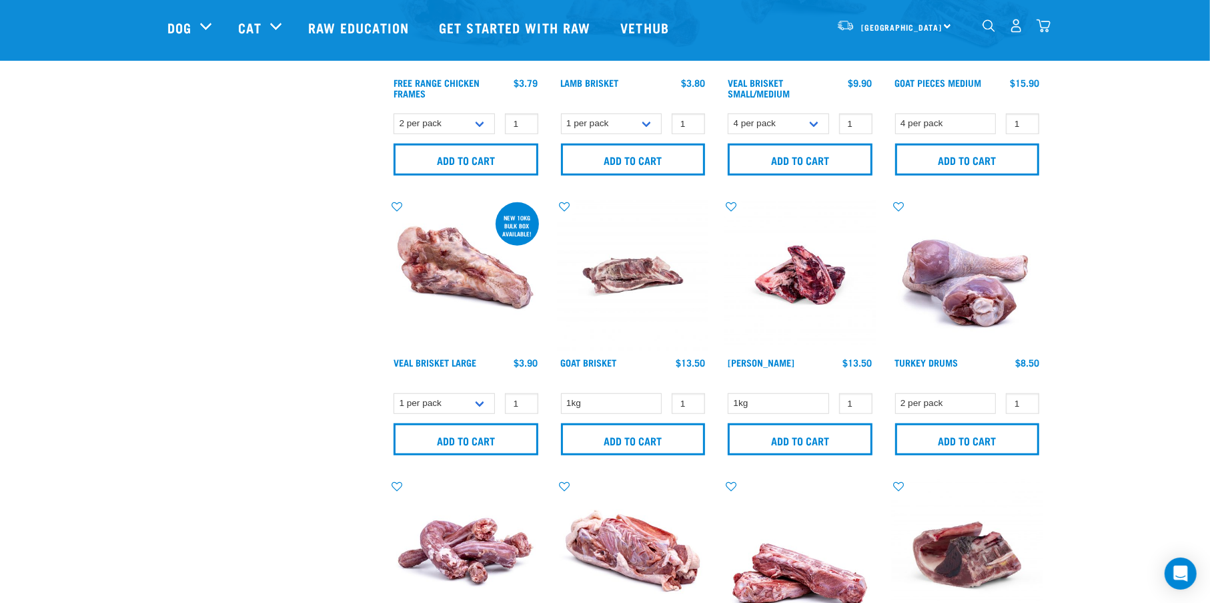
scroll to position [778, 0]
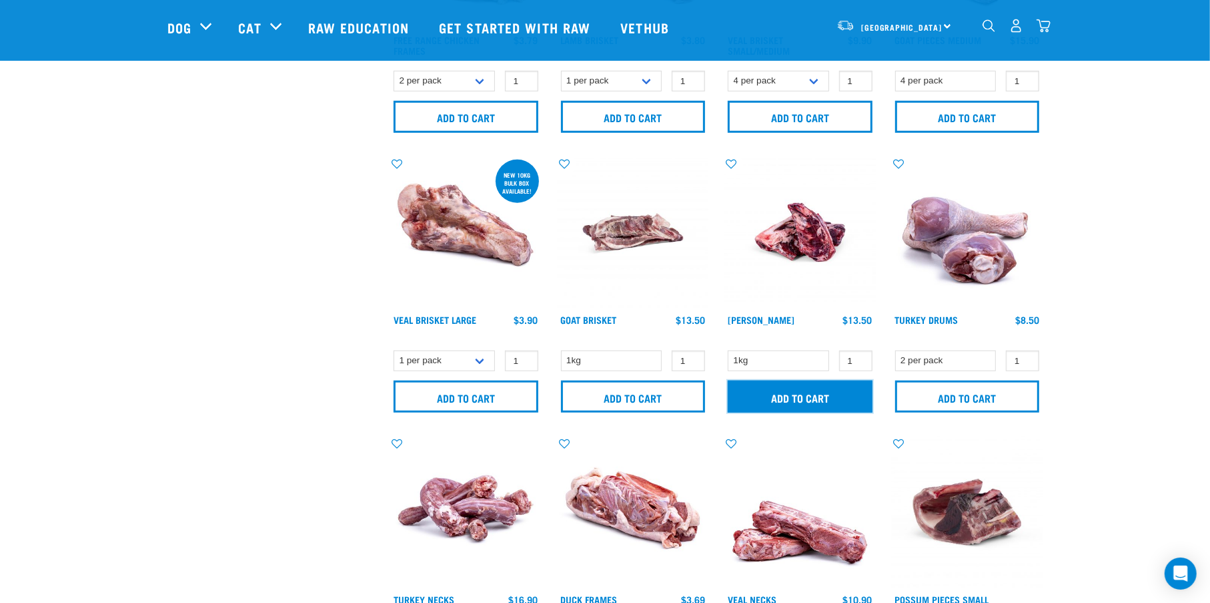
click at [788, 395] on input "Add to cart" at bounding box center [800, 396] width 145 height 32
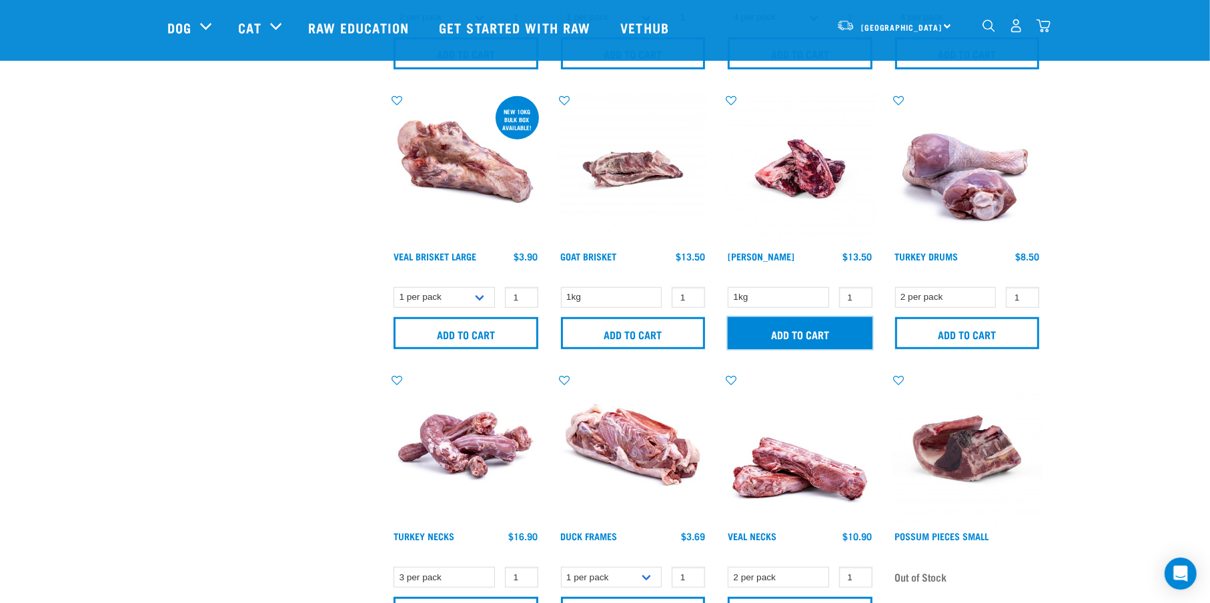
scroll to position [889, 0]
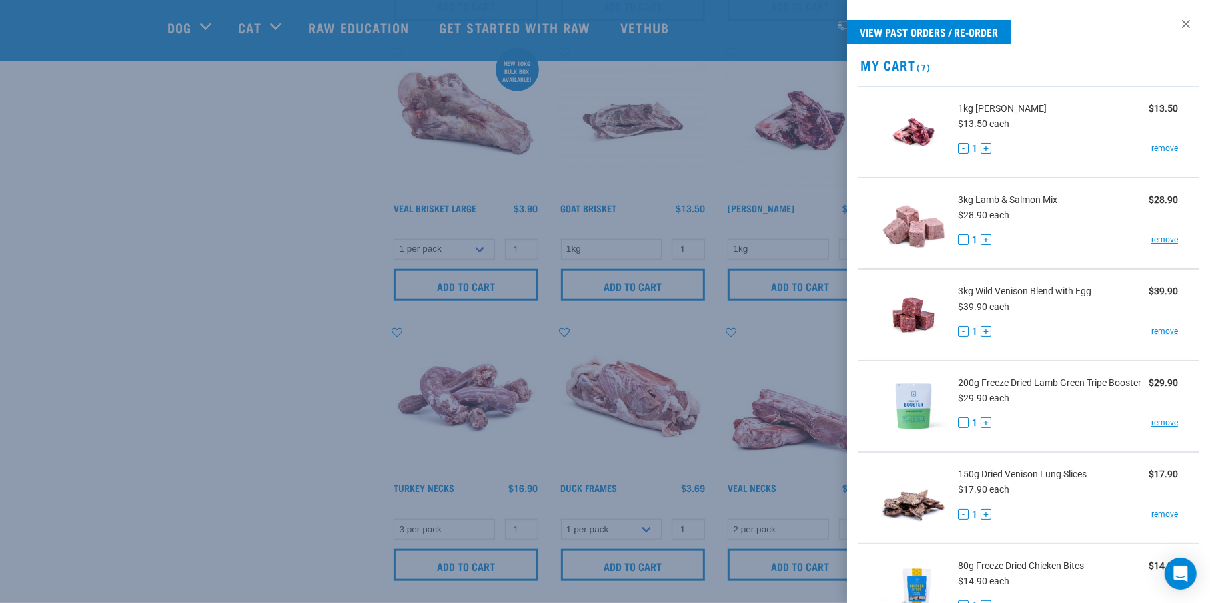
click at [276, 293] on div at bounding box center [605, 301] width 1210 height 603
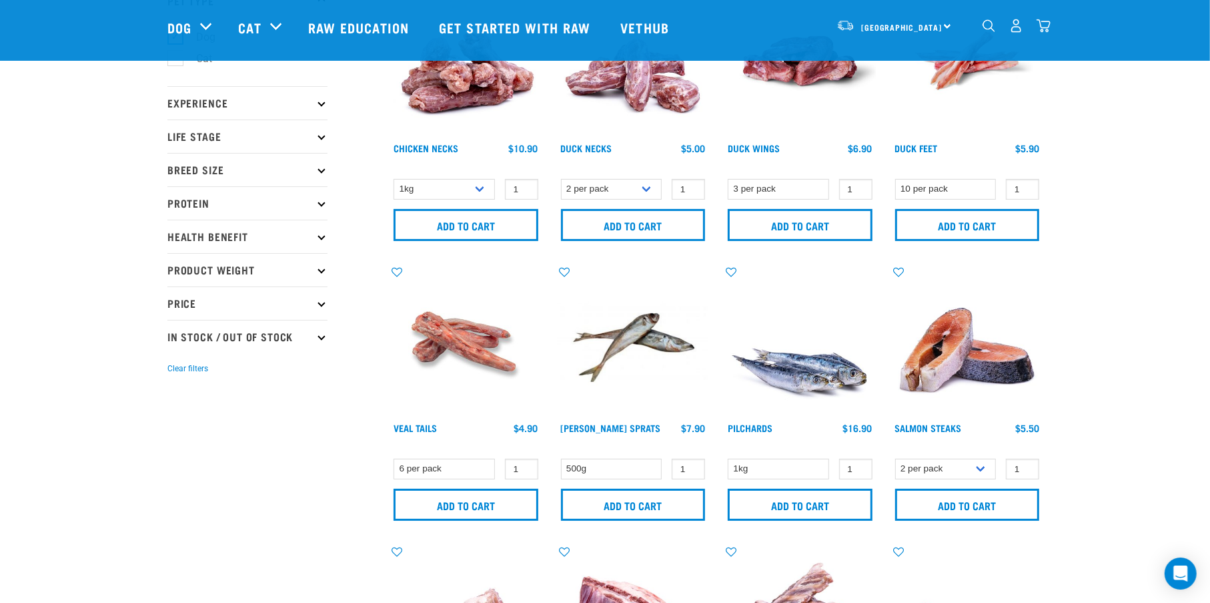
scroll to position [0, 0]
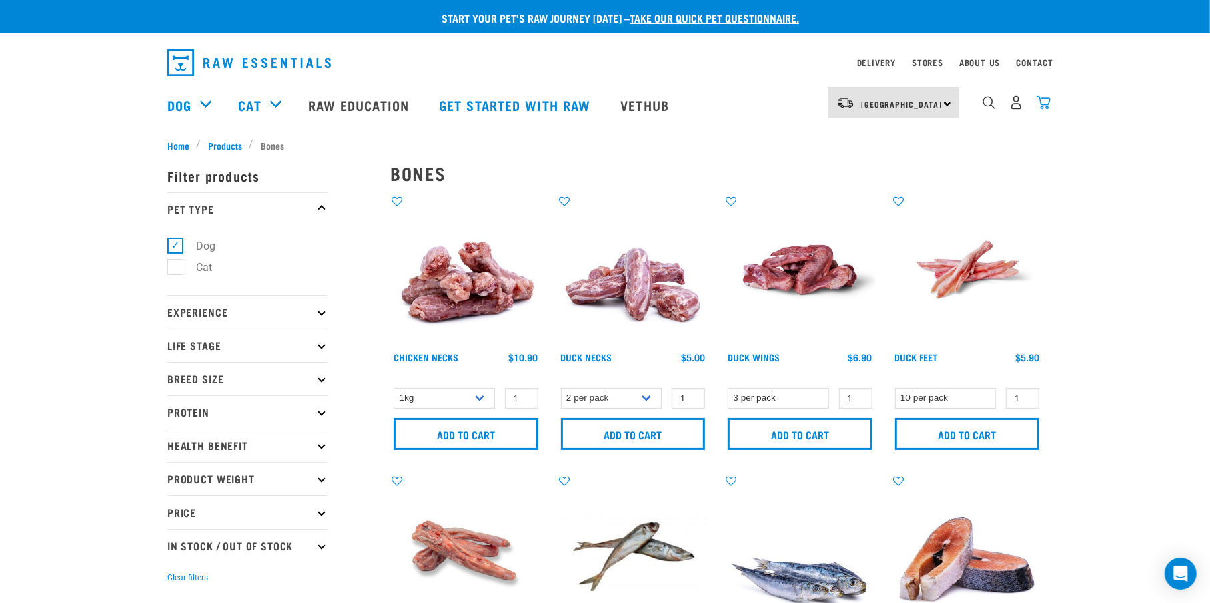
click at [1049, 106] on img "dropdown navigation" at bounding box center [1044, 102] width 14 height 14
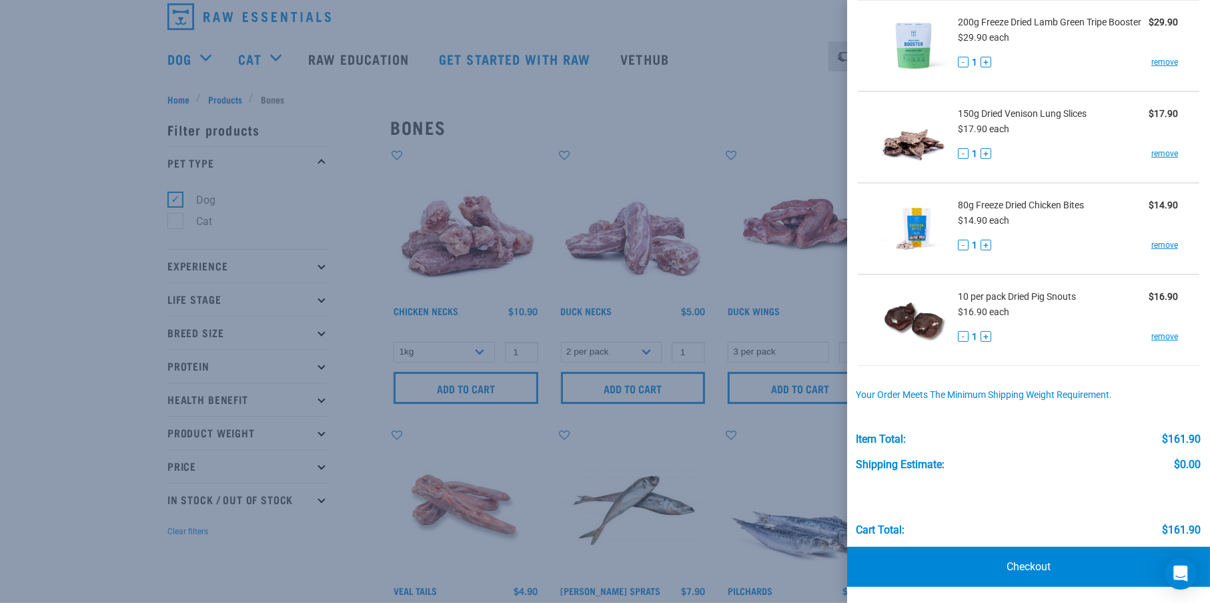
scroll to position [111, 0]
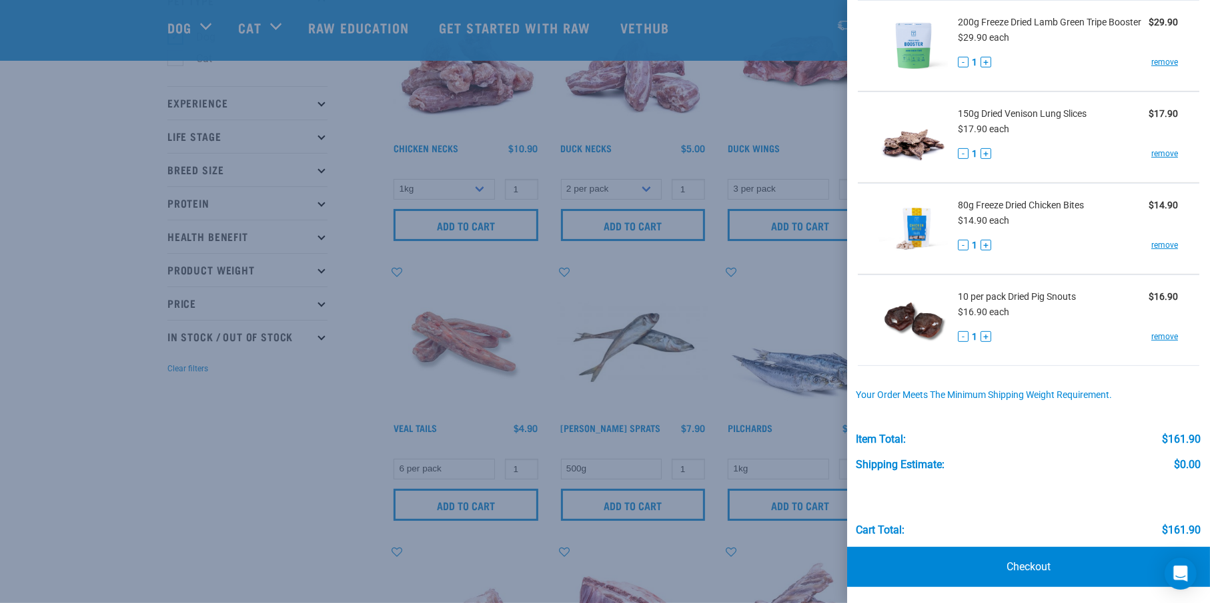
click at [103, 370] on div at bounding box center [605, 301] width 1210 height 603
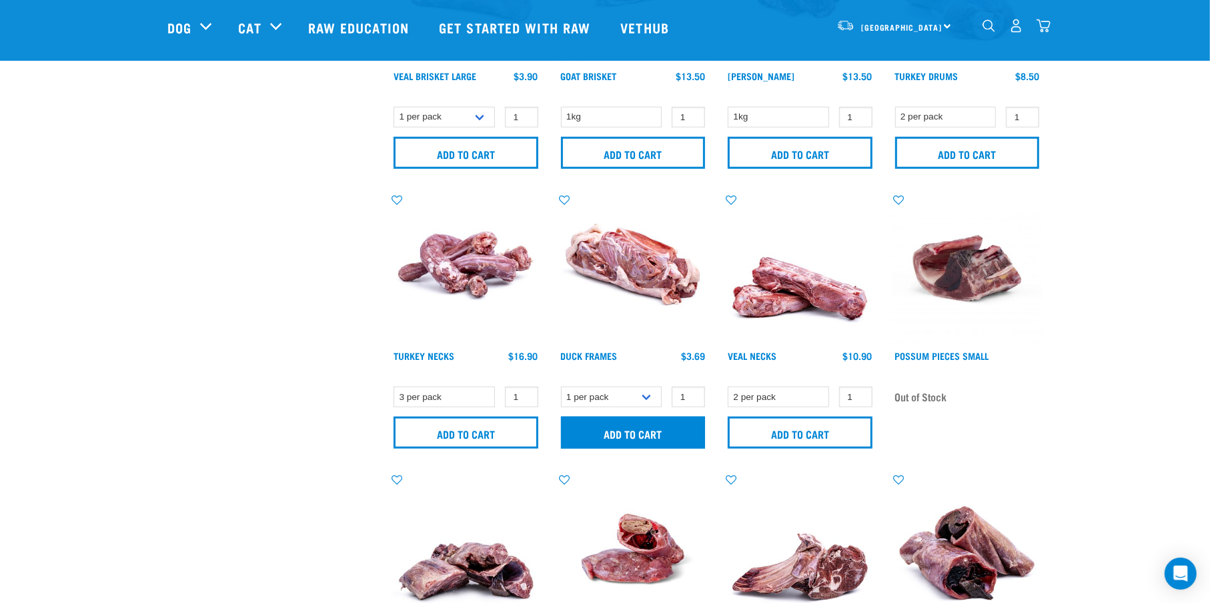
scroll to position [1112, 0]
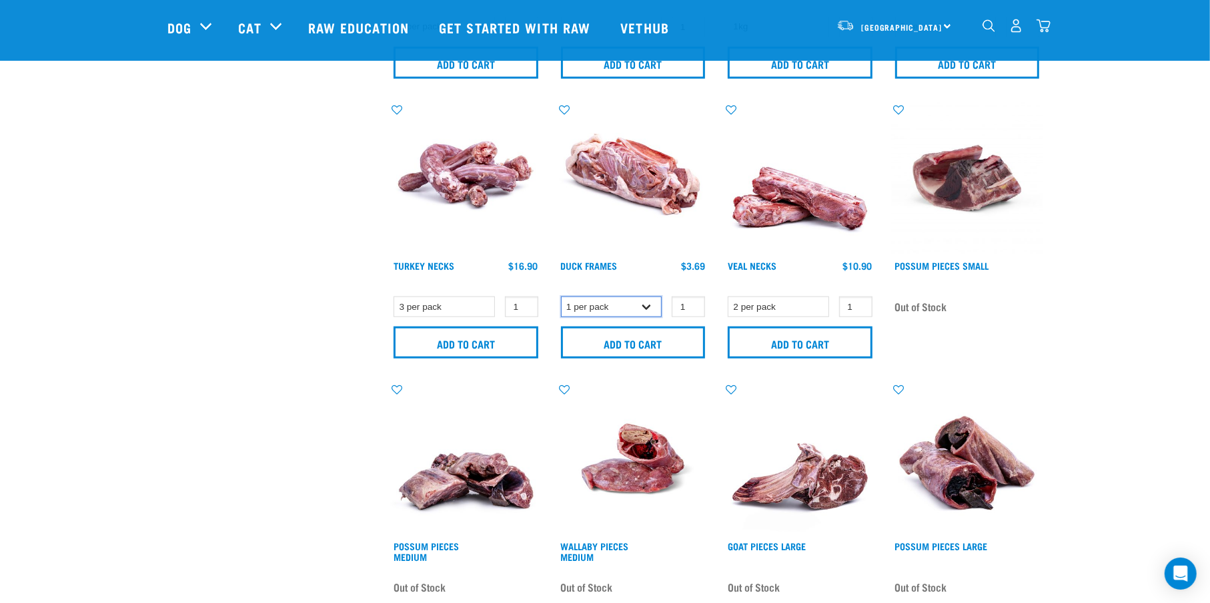
click at [650, 306] on select "1 per pack Bulk (15 pack)" at bounding box center [611, 306] width 101 height 21
click at [692, 304] on input "2" at bounding box center [688, 306] width 33 height 21
click at [692, 304] on input "3" at bounding box center [688, 306] width 33 height 21
click at [692, 304] on input "4" at bounding box center [688, 306] width 33 height 21
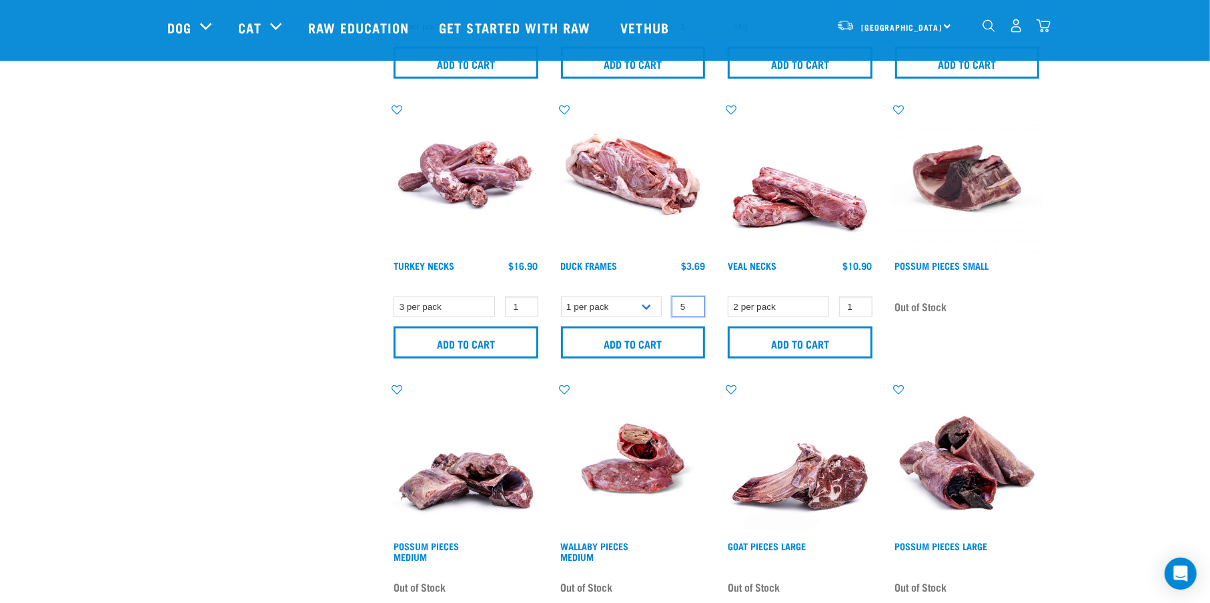
click at [692, 304] on input "5" at bounding box center [688, 306] width 33 height 21
type input "6"
click at [692, 304] on input "6" at bounding box center [688, 306] width 33 height 21
click at [665, 341] on input "Add to cart" at bounding box center [633, 342] width 145 height 32
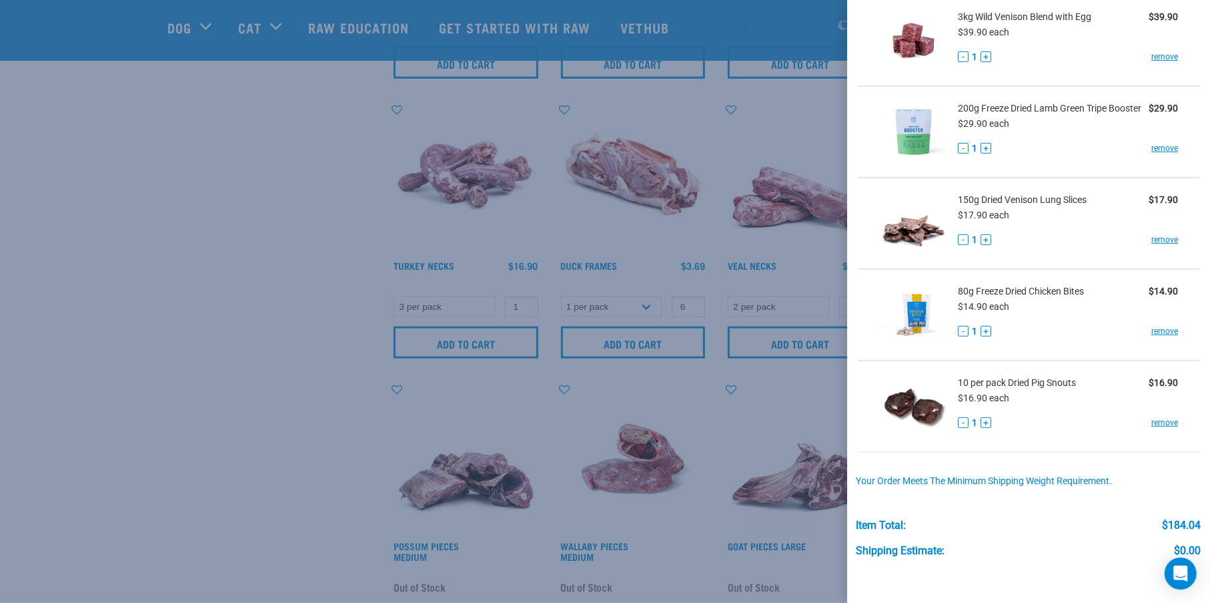
click at [183, 285] on div at bounding box center [605, 301] width 1210 height 603
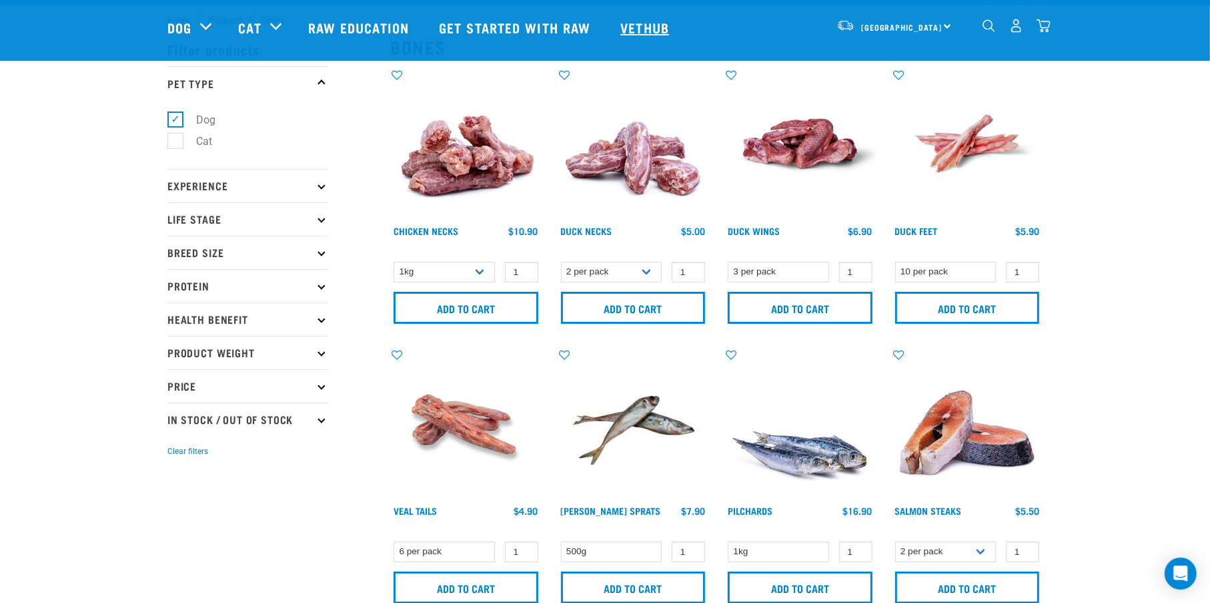
scroll to position [0, 0]
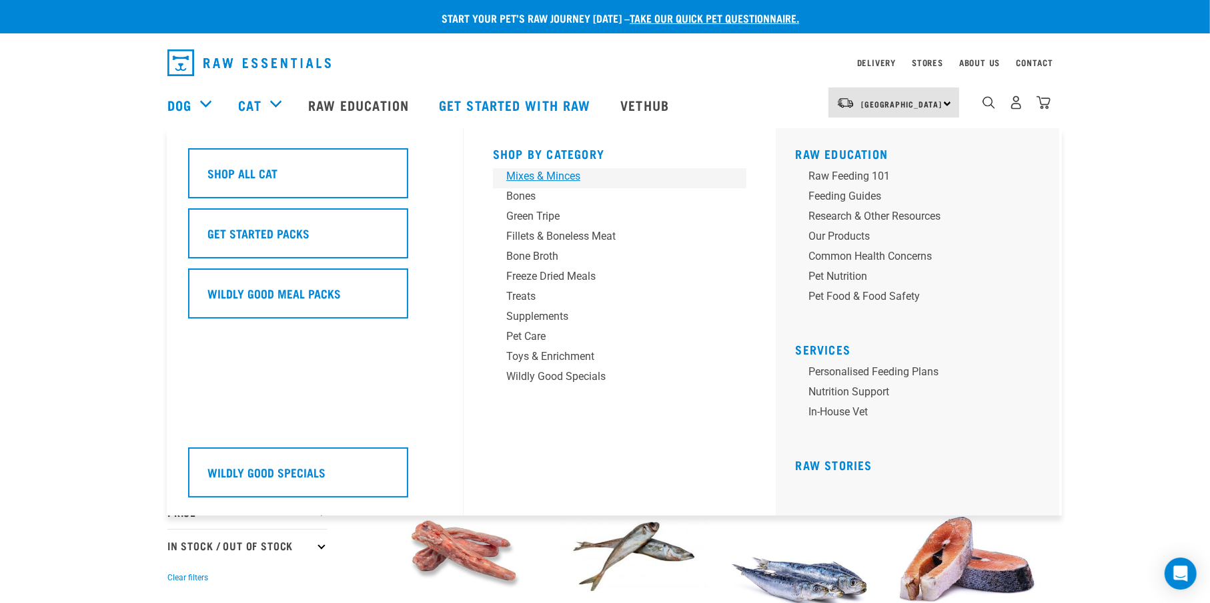
click at [534, 178] on div "Mixes & Minces" at bounding box center [610, 176] width 208 height 16
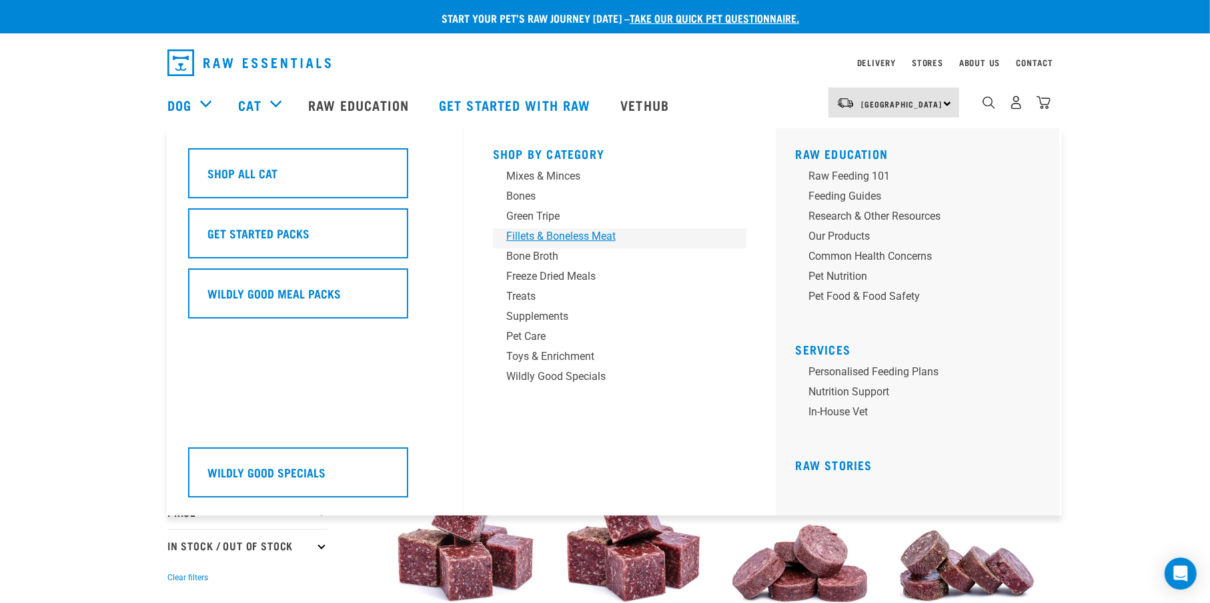
click at [531, 235] on div "Fillets & Boneless Meat" at bounding box center [610, 236] width 208 height 16
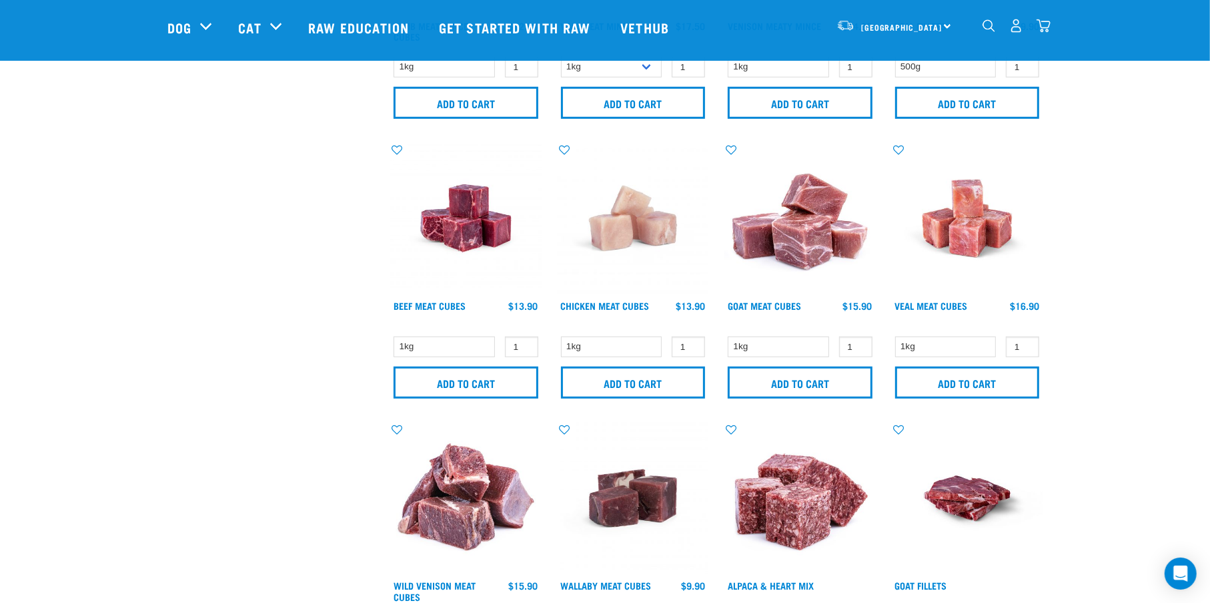
scroll to position [556, 0]
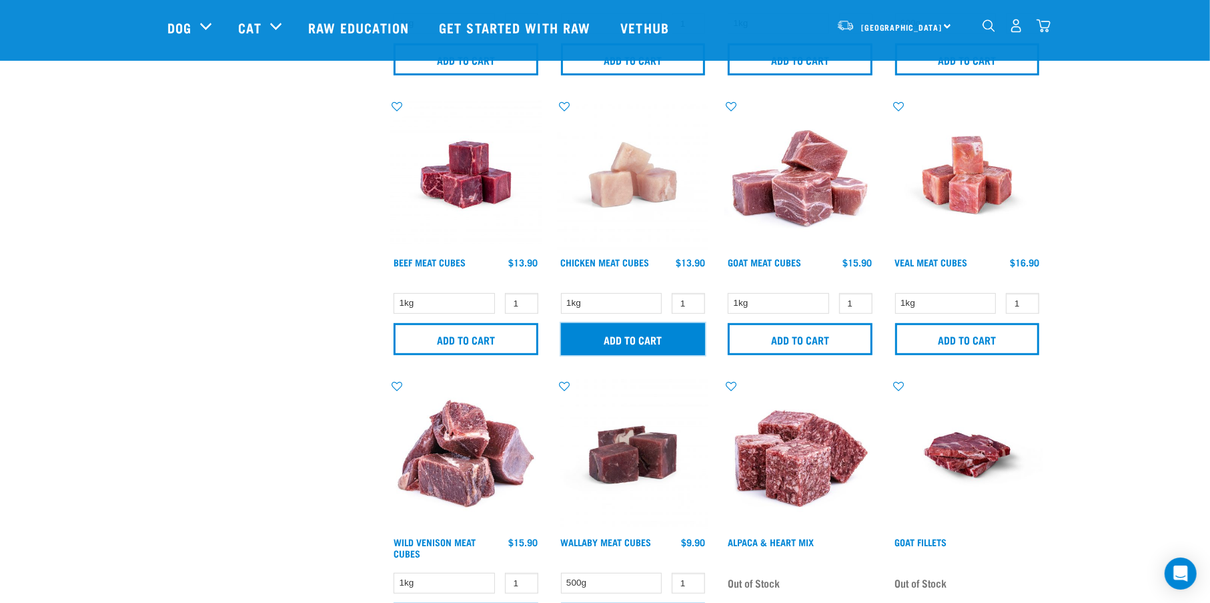
click at [612, 337] on input "Add to cart" at bounding box center [633, 339] width 145 height 32
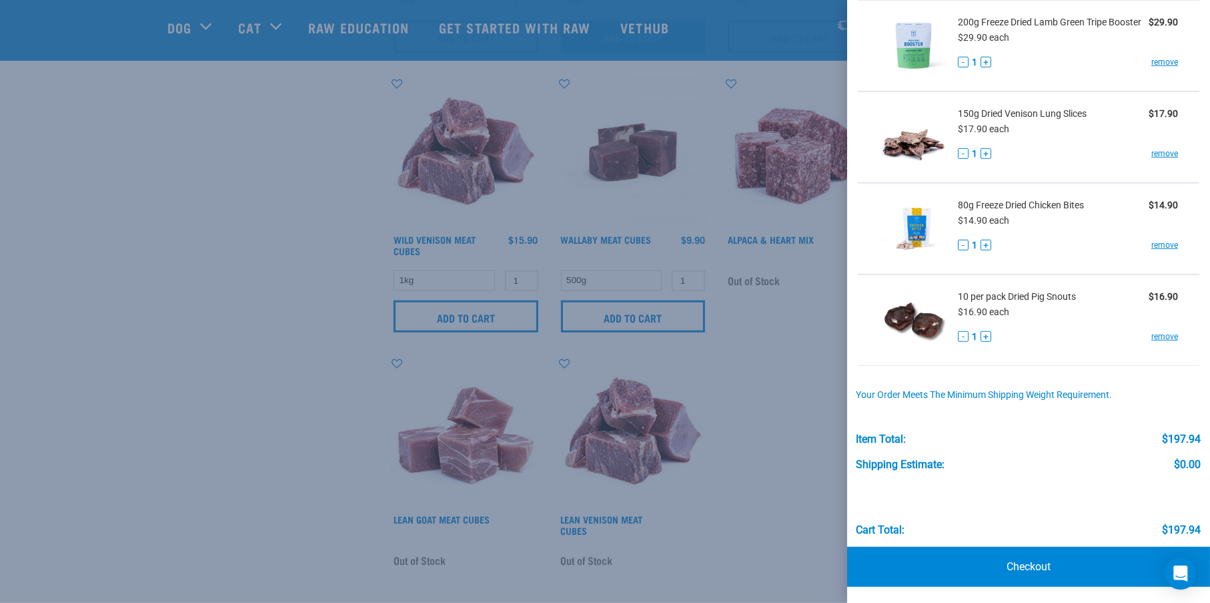
scroll to position [889, 0]
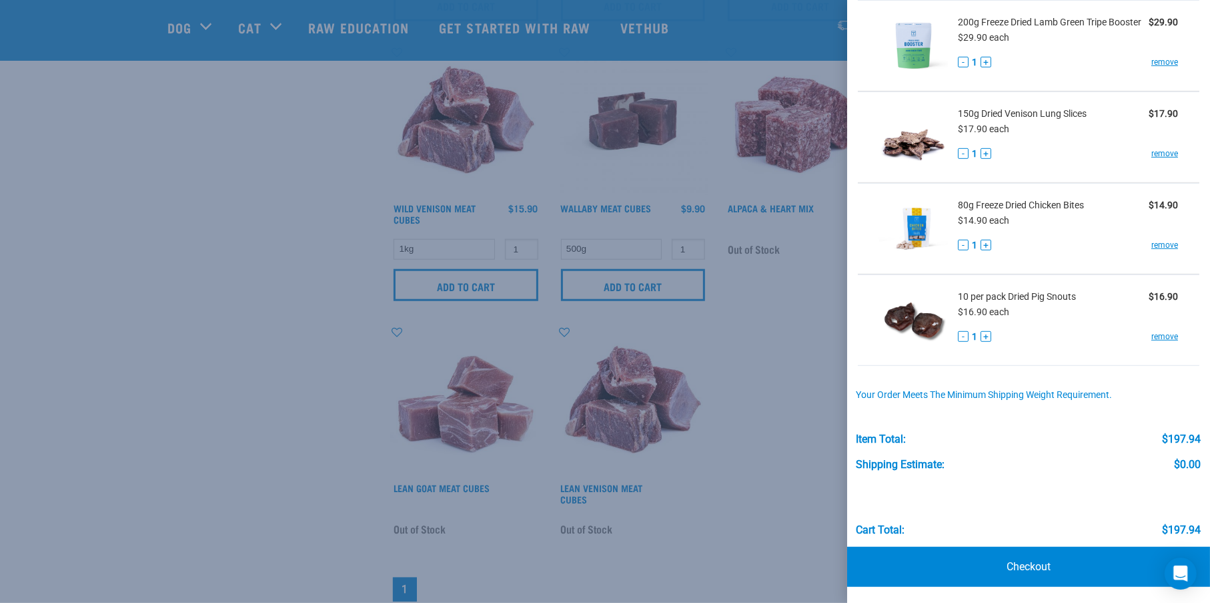
click at [276, 380] on div at bounding box center [605, 301] width 1210 height 603
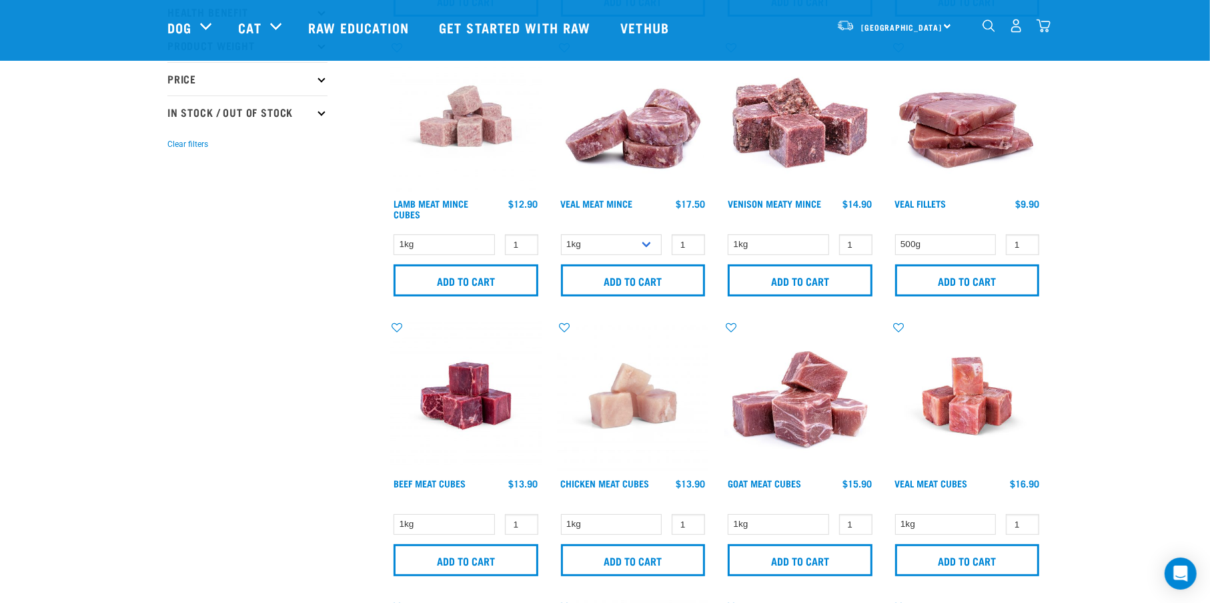
scroll to position [0, 0]
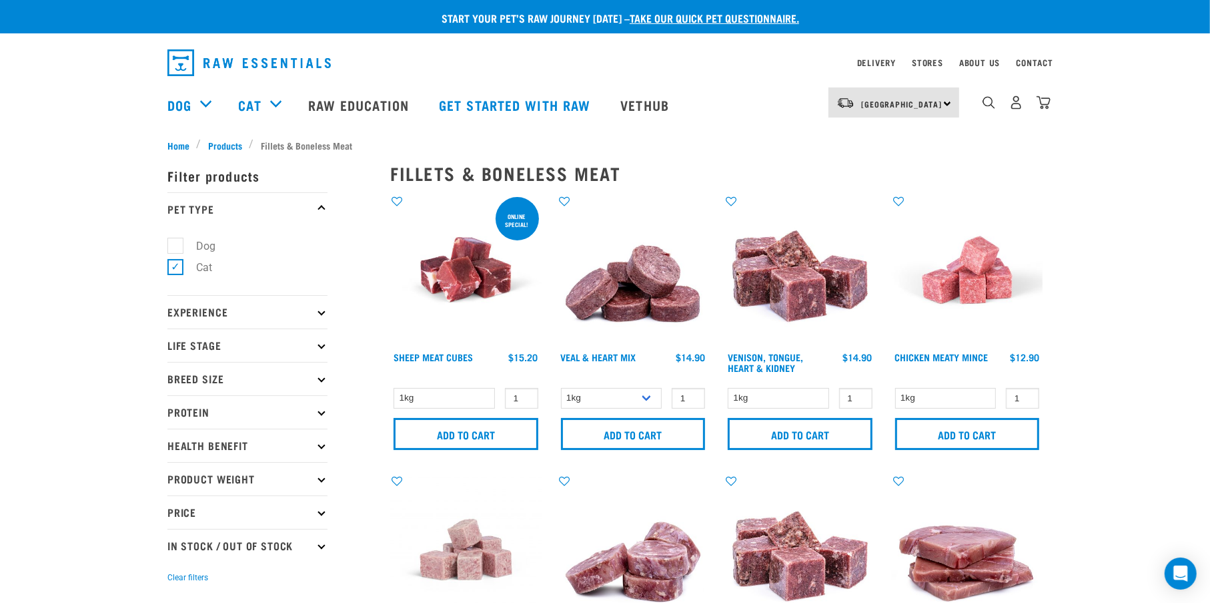
click at [1044, 108] on img "dropdown navigation" at bounding box center [1044, 102] width 14 height 14
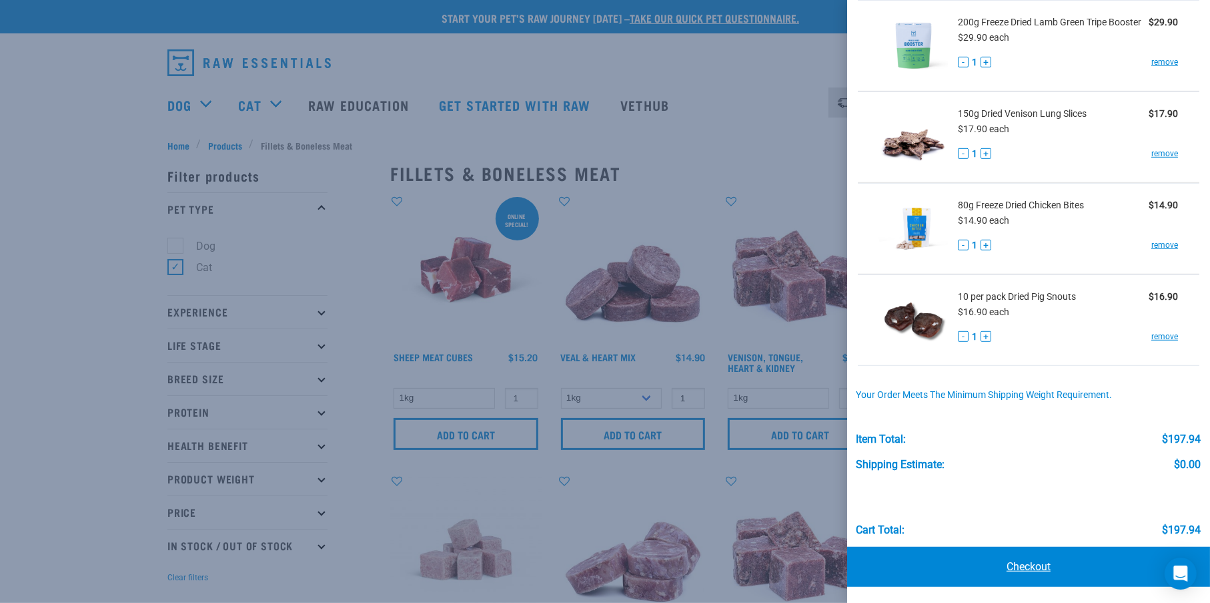
click at [1034, 578] on link "Checkout" at bounding box center [1028, 566] width 363 height 40
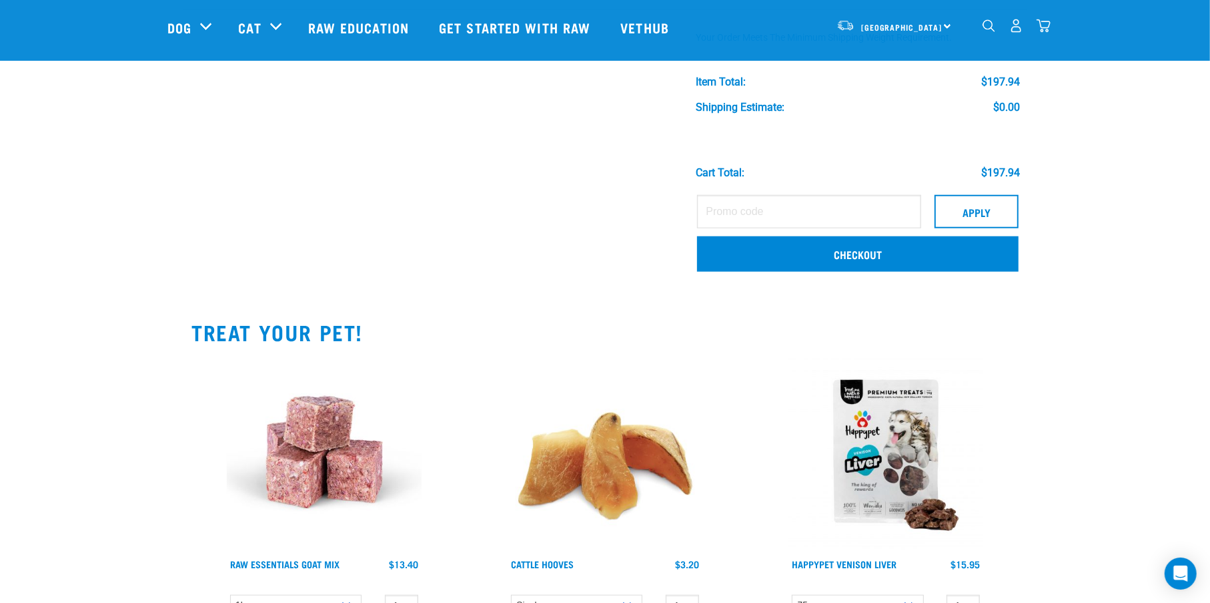
scroll to position [889, 0]
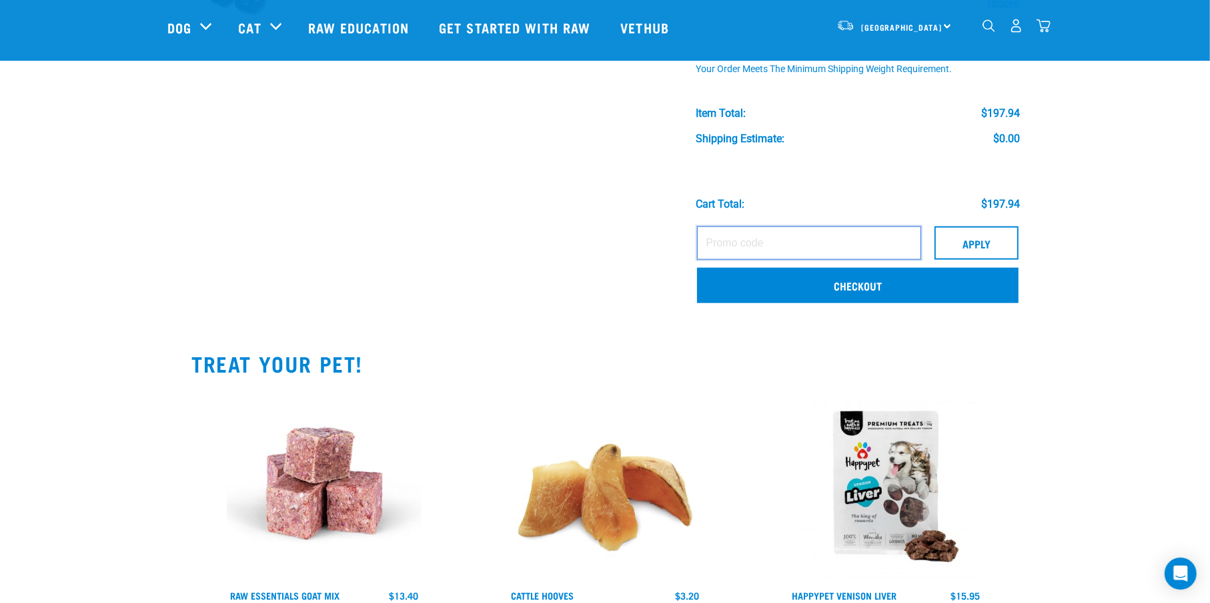
click at [737, 241] on input "text" at bounding box center [809, 242] width 224 height 33
type input "GINO15"
click at [948, 250] on button "Apply" at bounding box center [977, 242] width 84 height 33
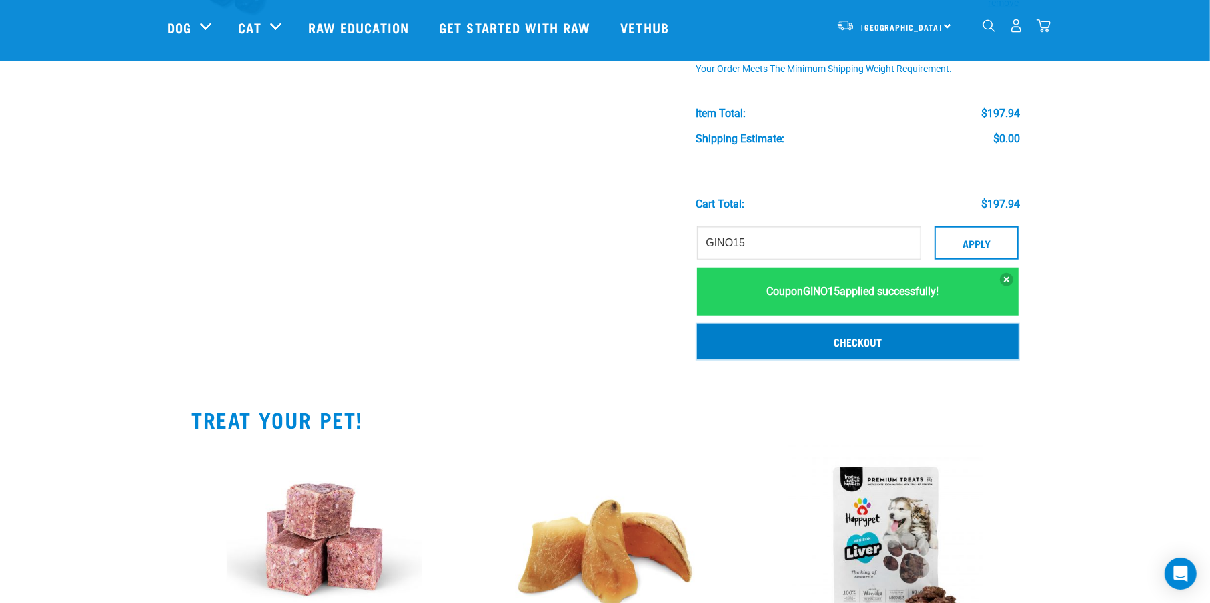
click at [838, 345] on link "Checkout" at bounding box center [858, 341] width 322 height 35
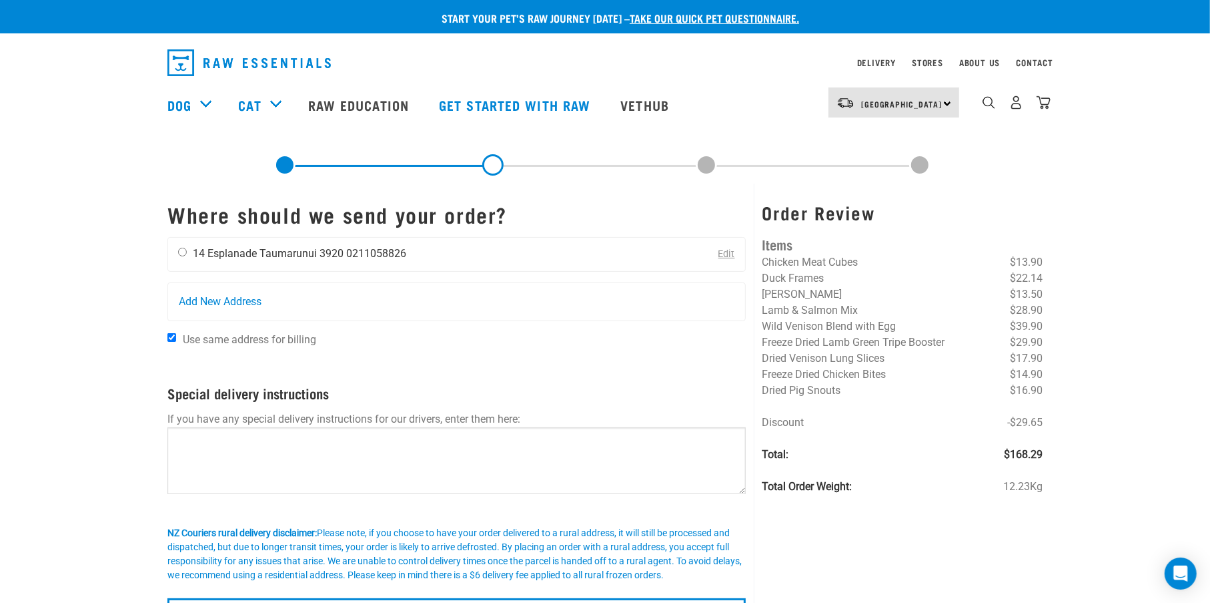
click at [182, 253] on input "radio" at bounding box center [182, 252] width 9 height 9
radio input "true"
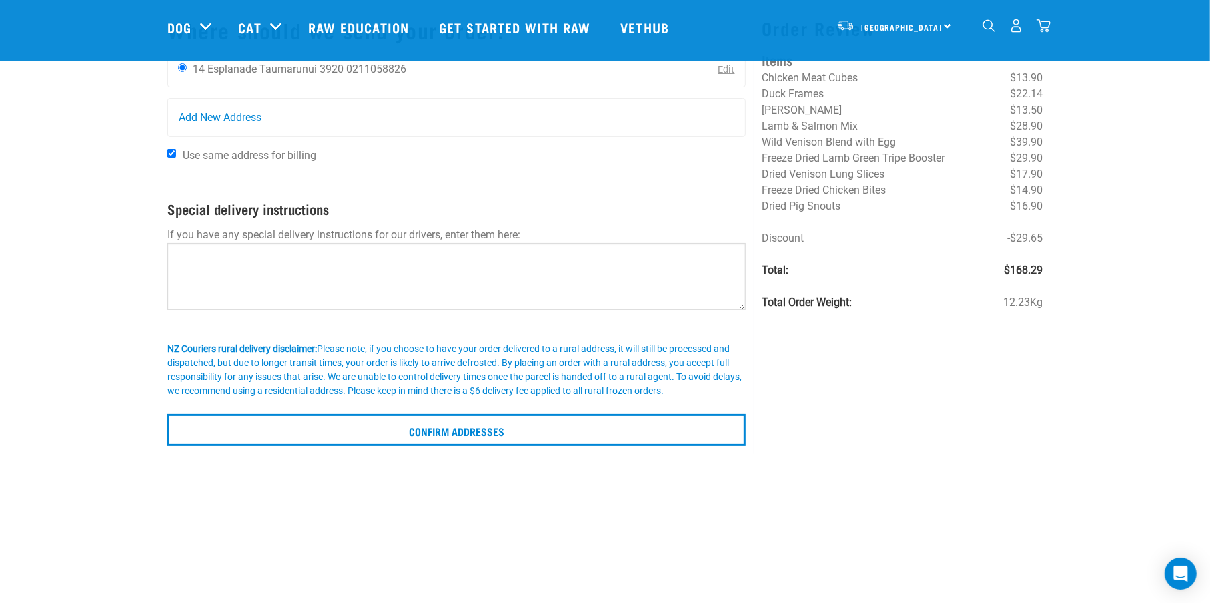
scroll to position [111, 0]
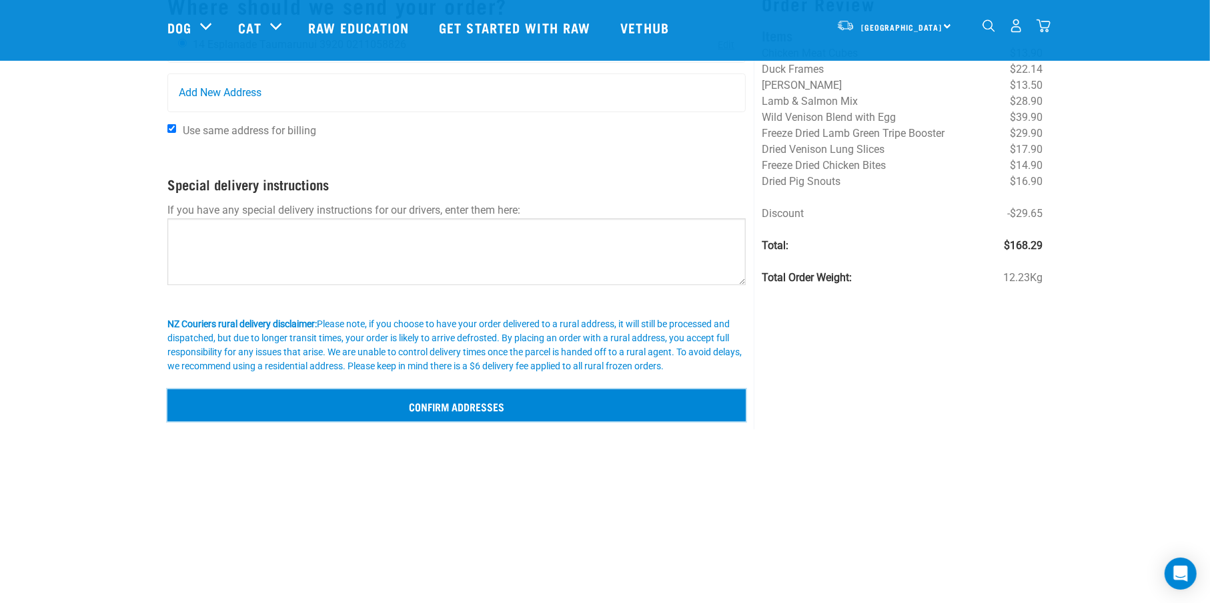
click at [467, 404] on input "Confirm addresses" at bounding box center [456, 405] width 578 height 32
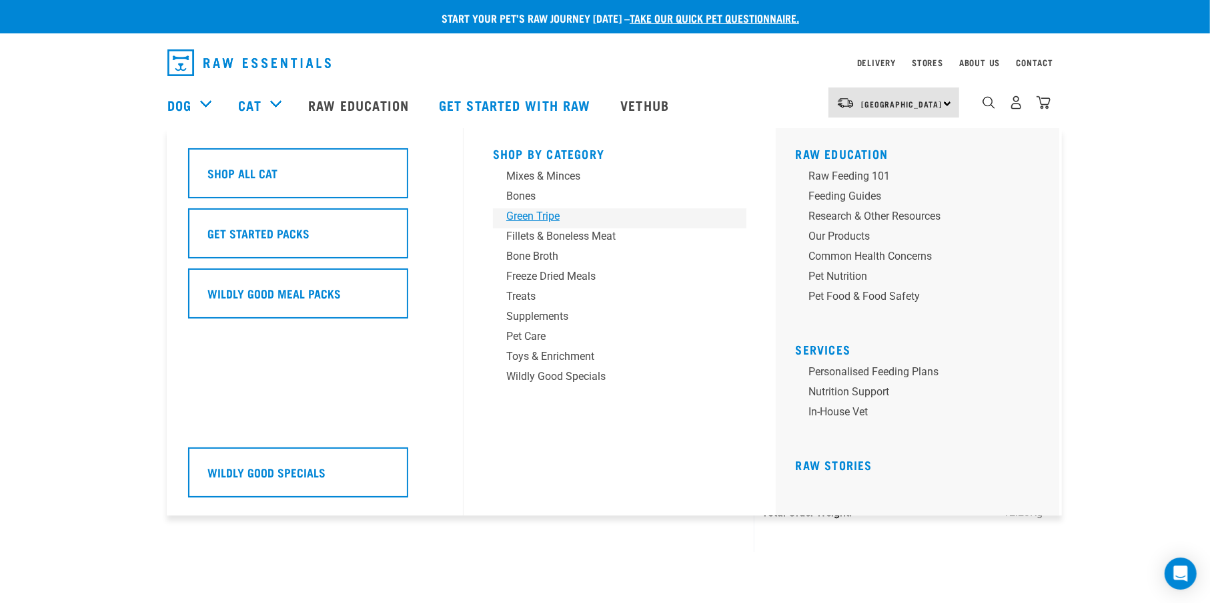
click at [551, 216] on div "Green Tripe" at bounding box center [610, 216] width 208 height 16
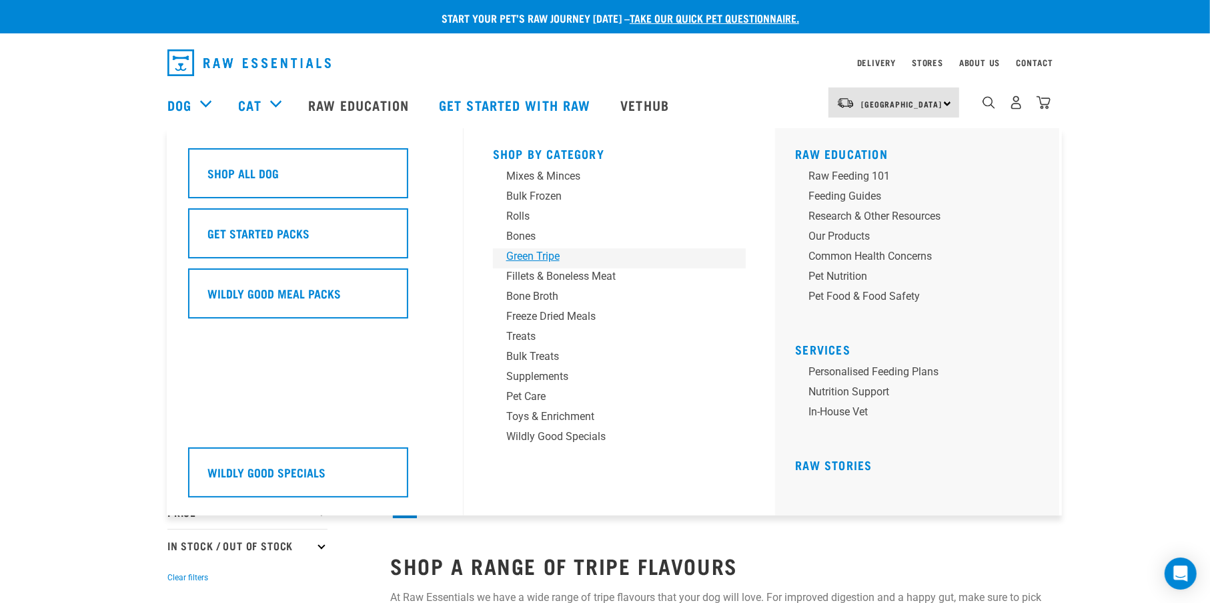
click at [508, 251] on div "Green Tripe" at bounding box center [610, 256] width 208 height 16
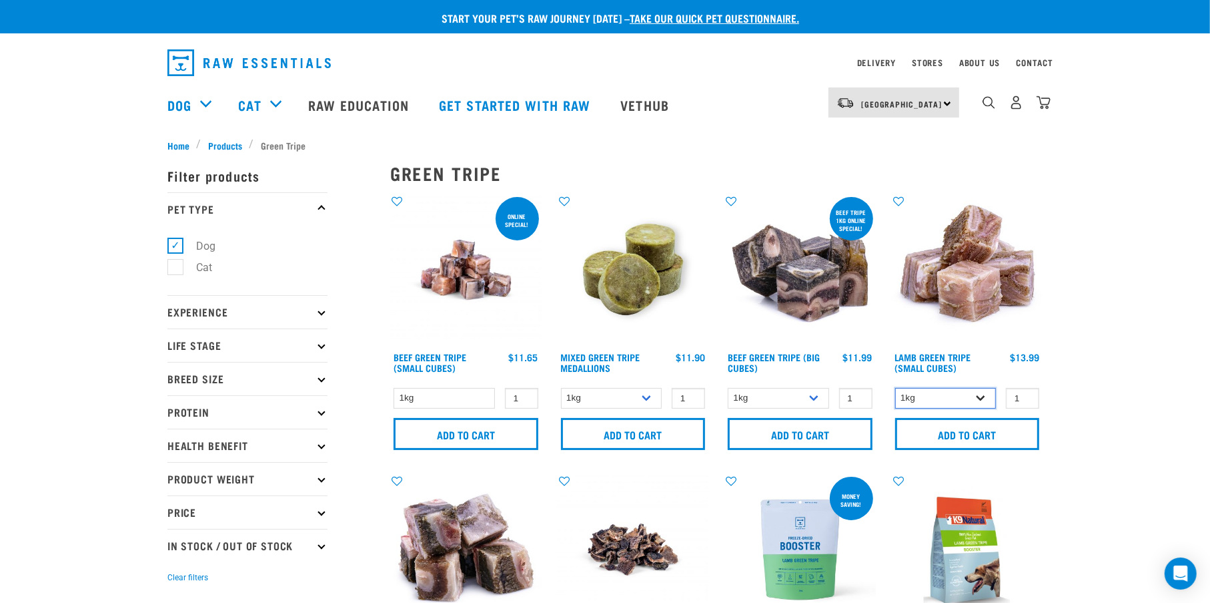
click at [981, 400] on select "1kg 3kg" at bounding box center [945, 398] width 101 height 21
select select "344959"
click at [895, 388] on select "1kg 3kg" at bounding box center [945, 398] width 101 height 21
click at [957, 434] on input "Add to cart" at bounding box center [967, 434] width 145 height 32
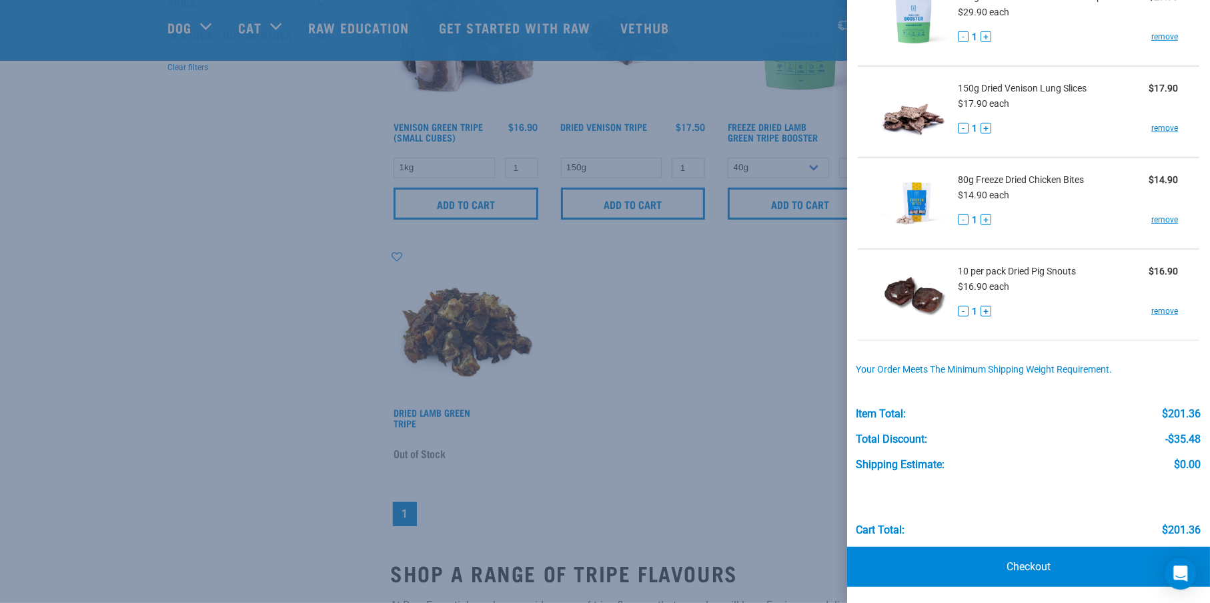
scroll to position [667, 0]
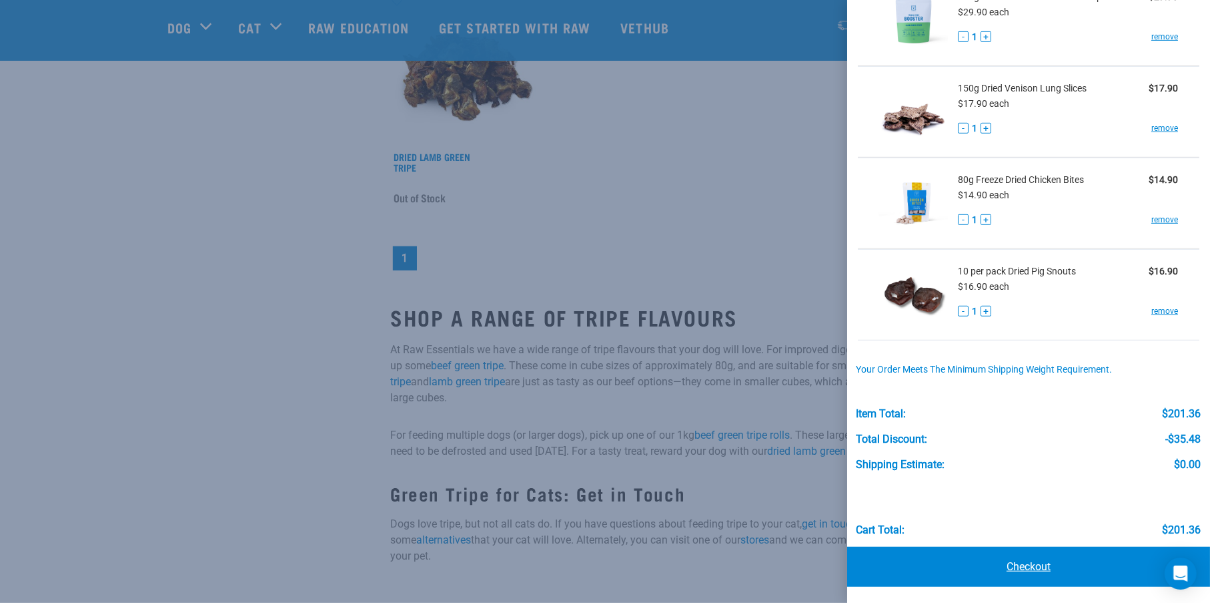
click at [1023, 566] on link "Checkout" at bounding box center [1028, 566] width 363 height 40
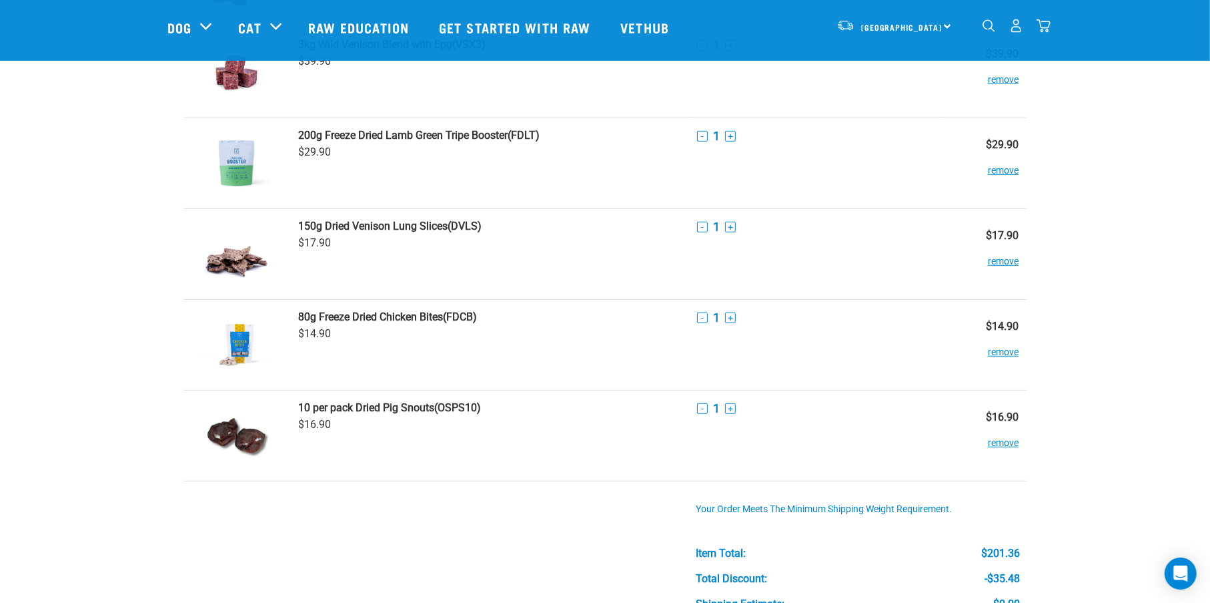
scroll to position [889, 0]
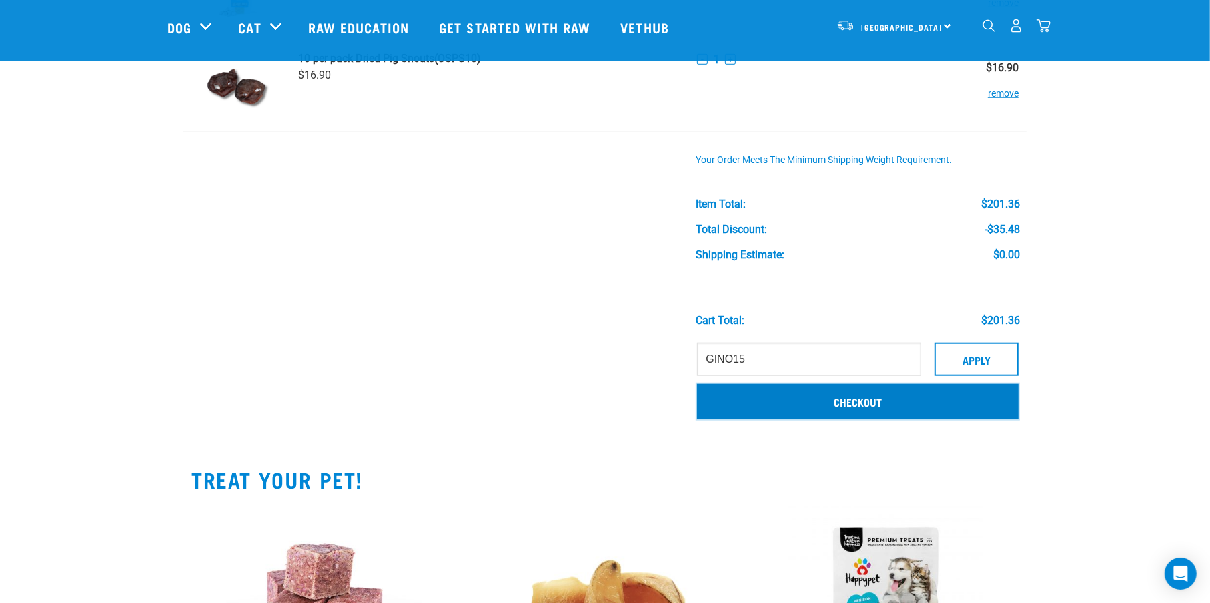
click at [796, 410] on link "Checkout" at bounding box center [858, 401] width 322 height 35
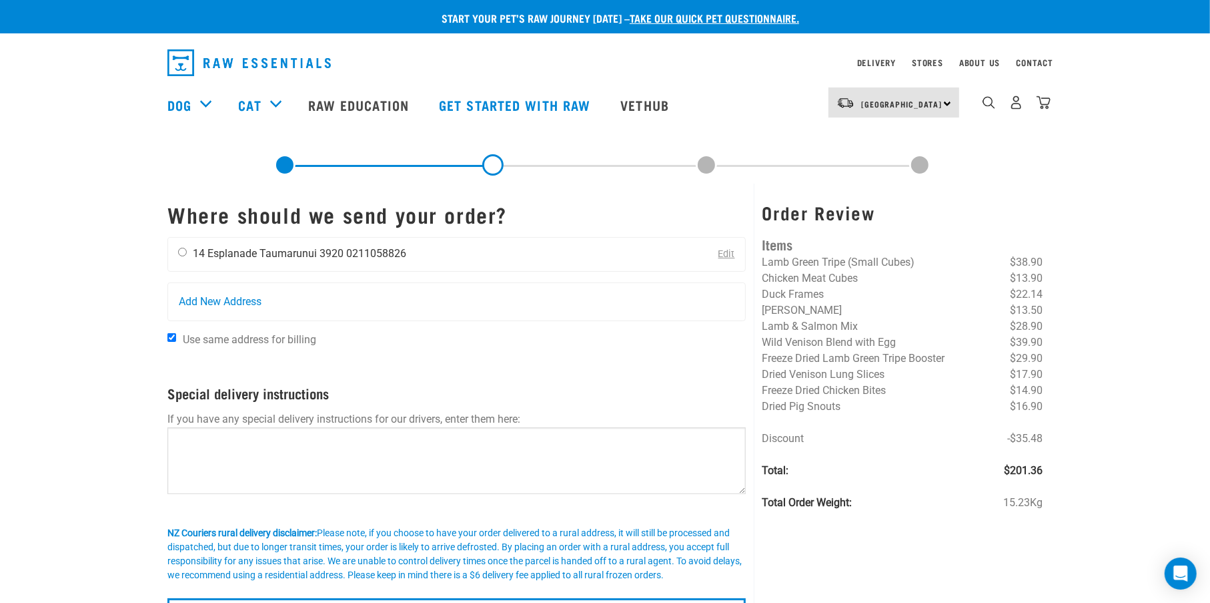
click at [179, 250] on input "radio" at bounding box center [182, 252] width 9 height 9
radio input "true"
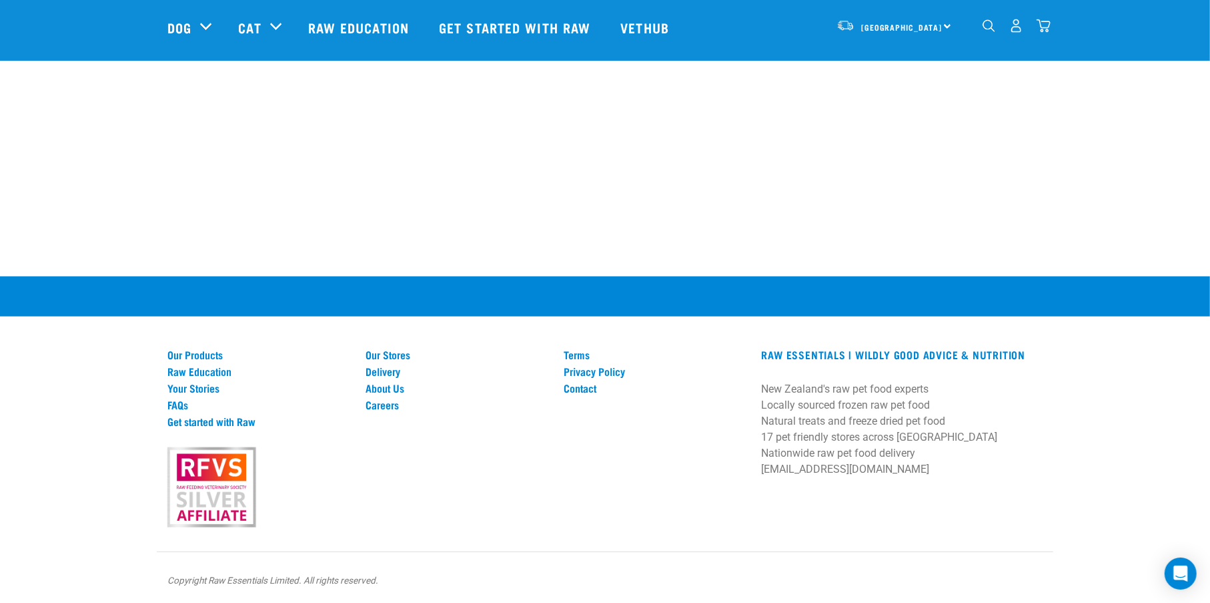
scroll to position [268, 0]
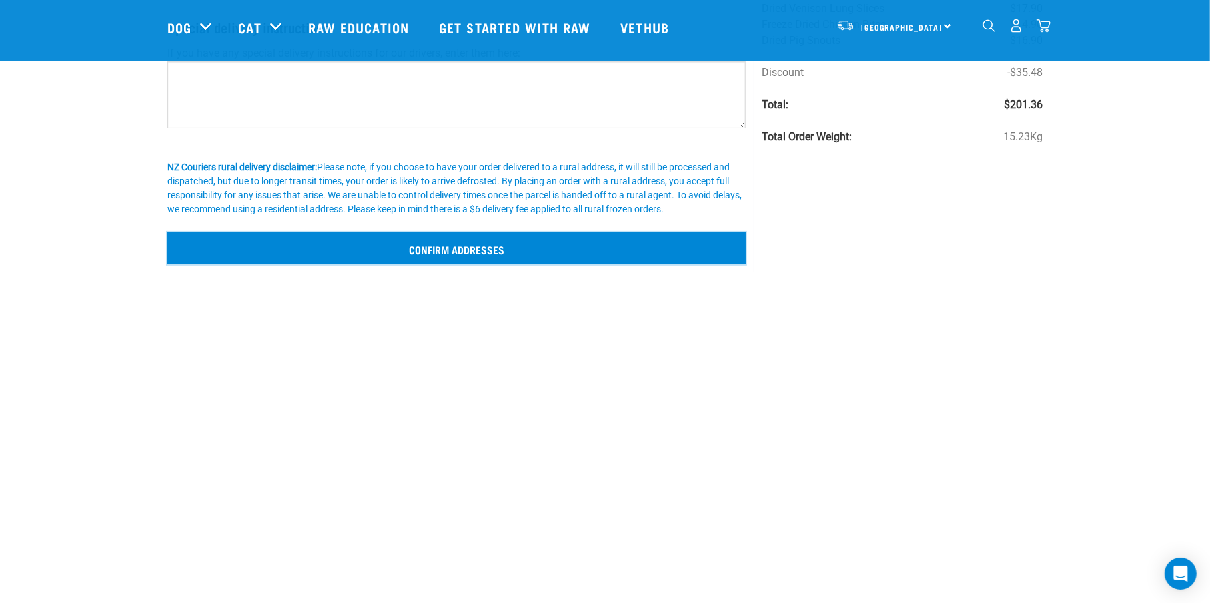
click at [464, 244] on input "Confirm addresses" at bounding box center [456, 248] width 578 height 32
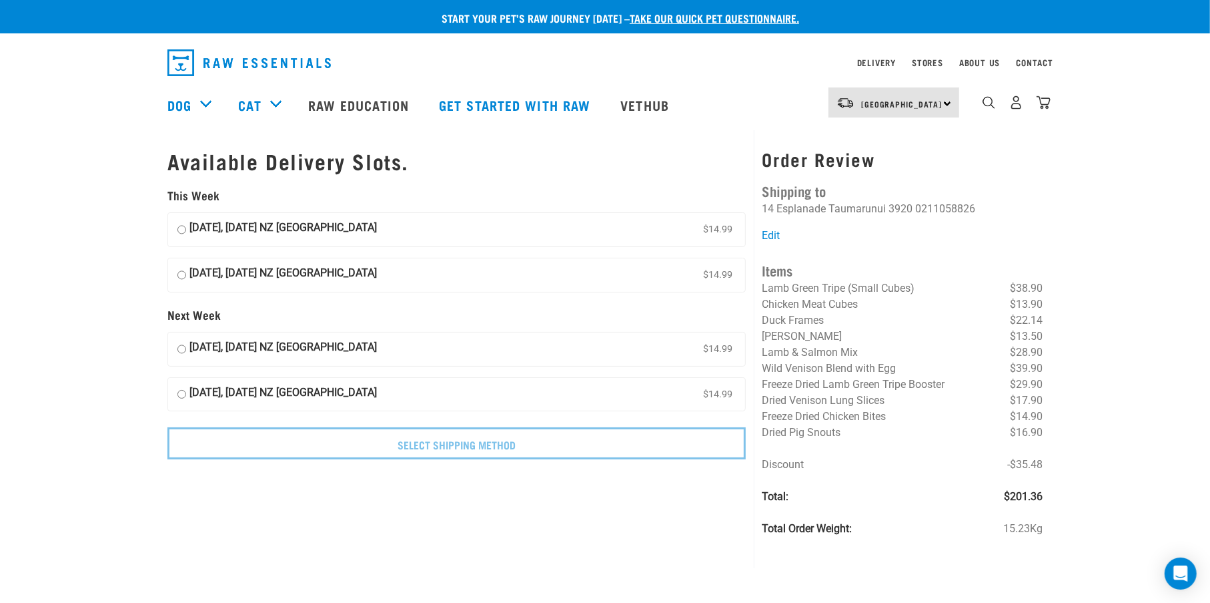
click at [177, 276] on input "[DATE], [DATE] NZ [GEOGRAPHIC_DATA] $14.99" at bounding box center [181, 275] width 9 height 20
radio input "true"
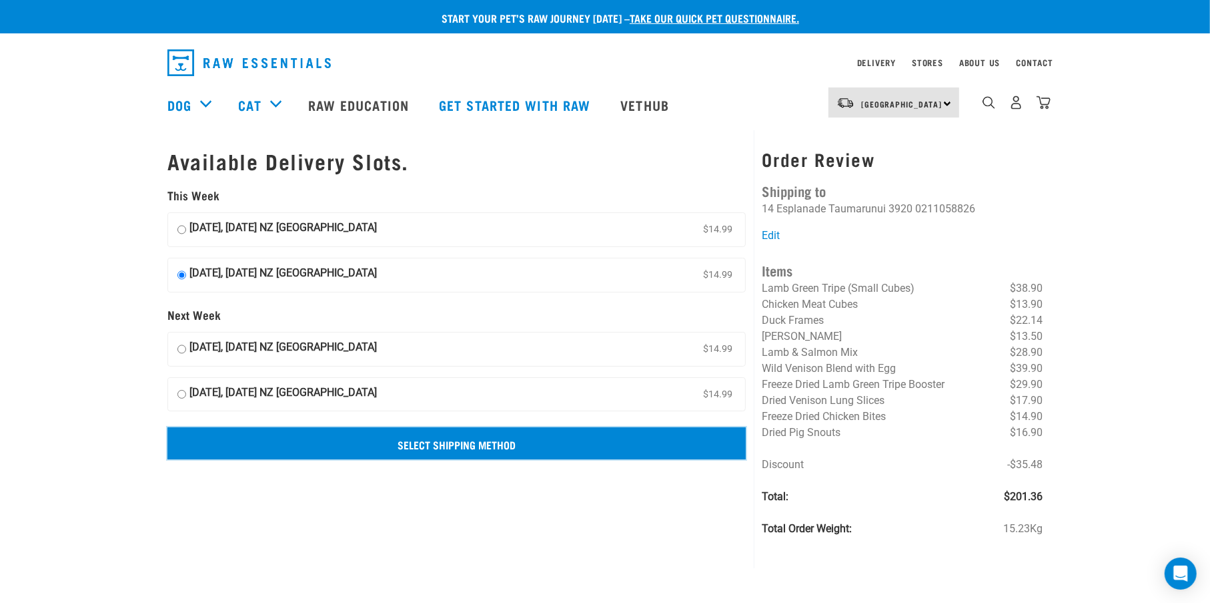
click at [424, 452] on input "Select Shipping Method" at bounding box center [456, 443] width 578 height 32
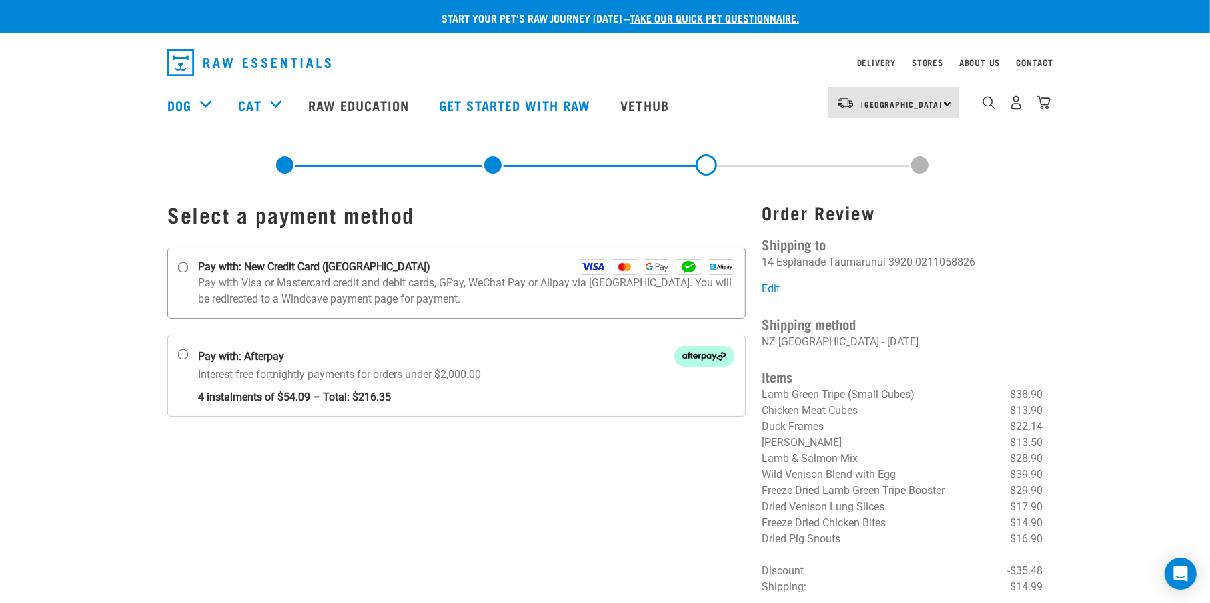
click at [183, 268] on input "Pay with: New Credit Card (Windcave)" at bounding box center [183, 267] width 11 height 11
radio input "true"
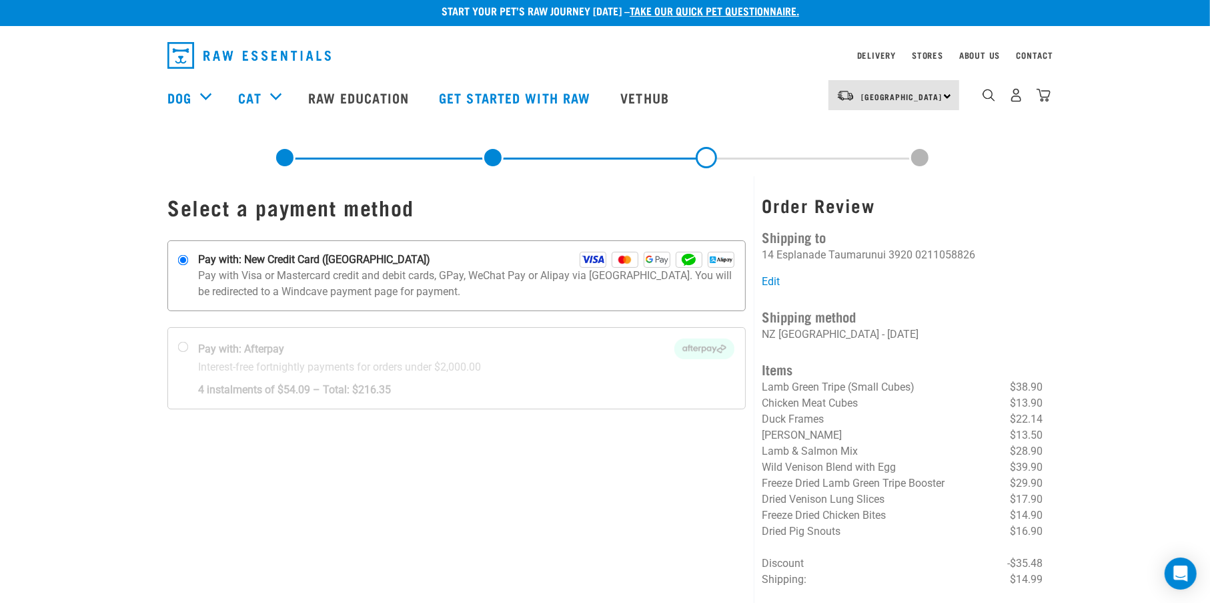
scroll to position [111, 0]
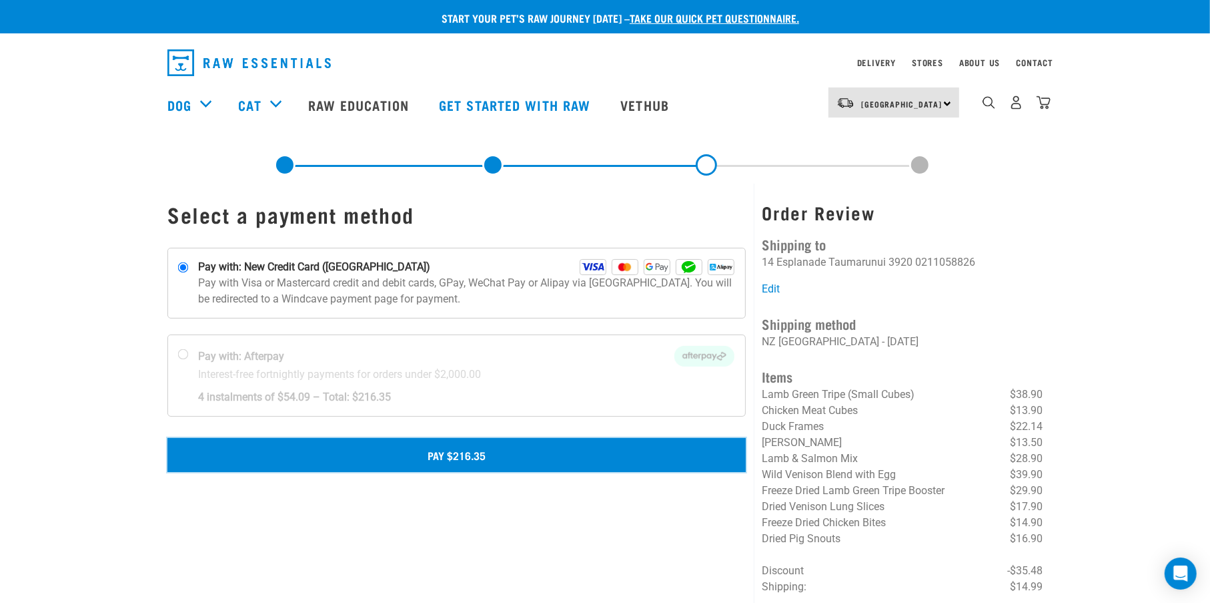
click at [424, 466] on button "Pay $216.35" at bounding box center [456, 454] width 578 height 33
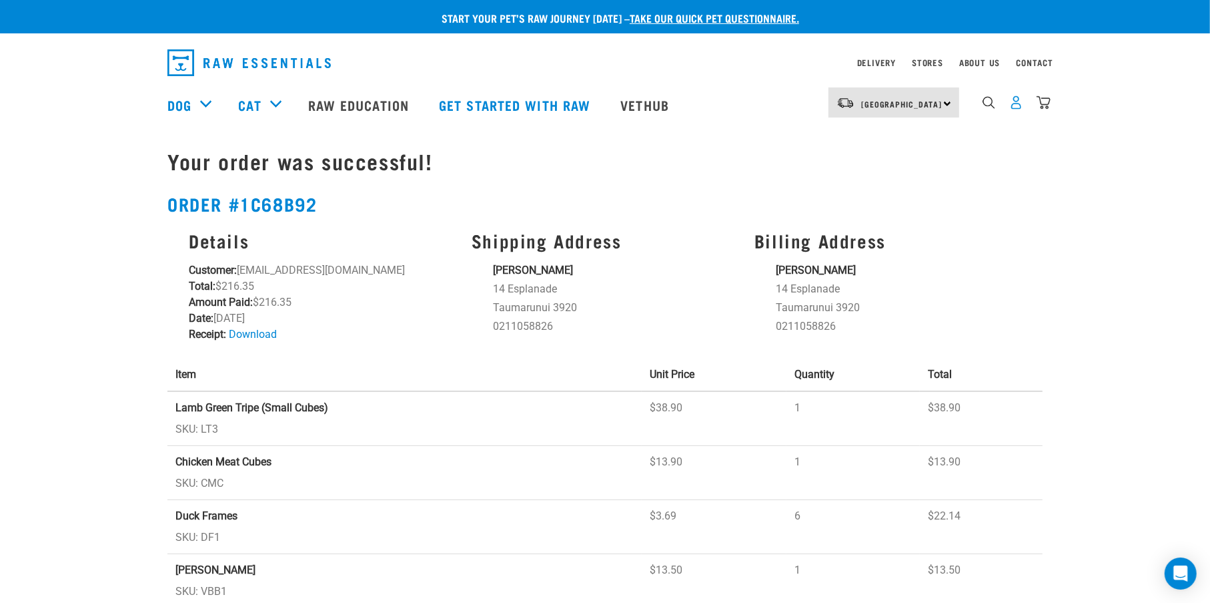
click at [1020, 106] on img "dropdown navigation" at bounding box center [1017, 102] width 14 height 14
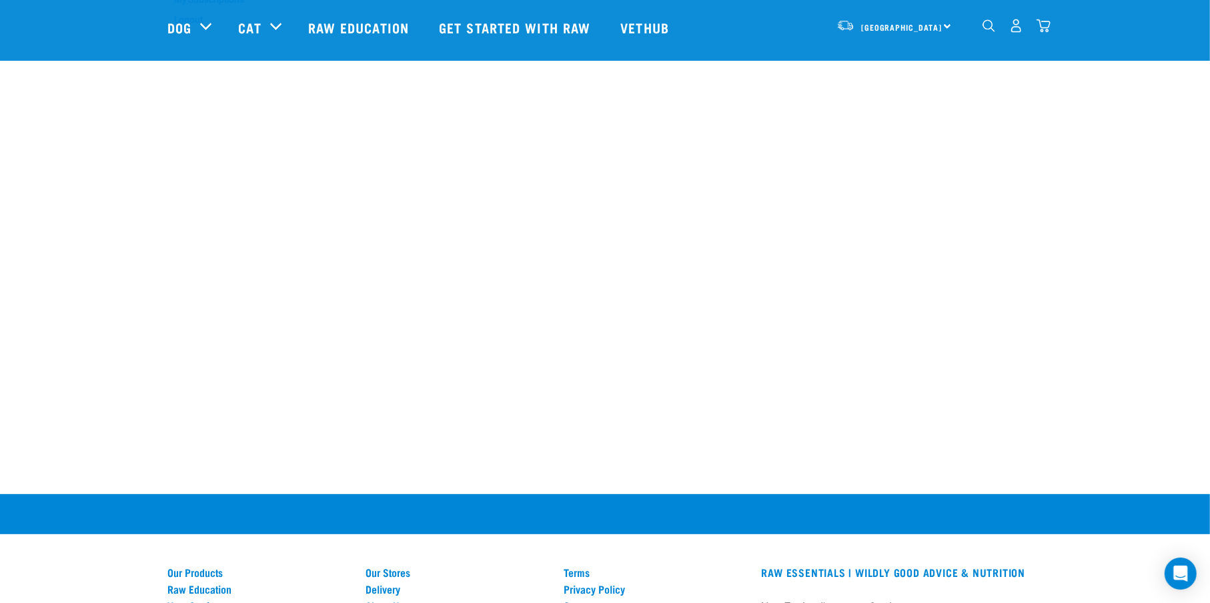
scroll to position [83, 0]
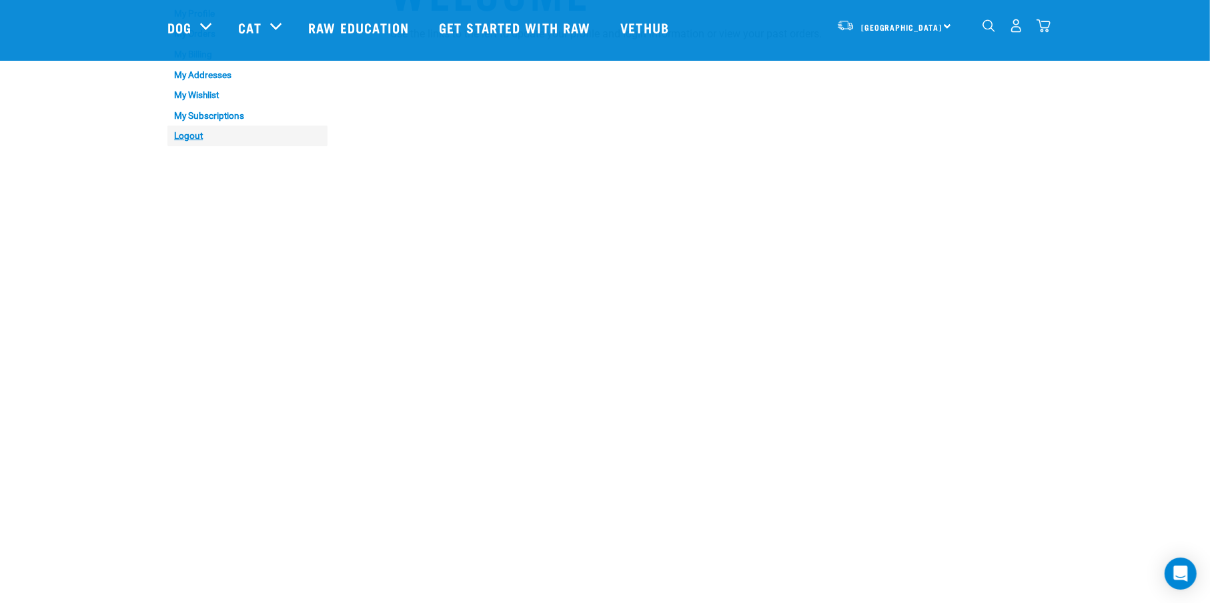
click at [187, 141] on link "Logout" at bounding box center [247, 135] width 160 height 21
